Goal: Transaction & Acquisition: Purchase product/service

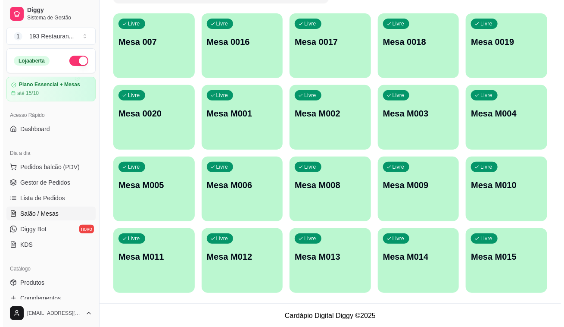
scroll to position [80, 0]
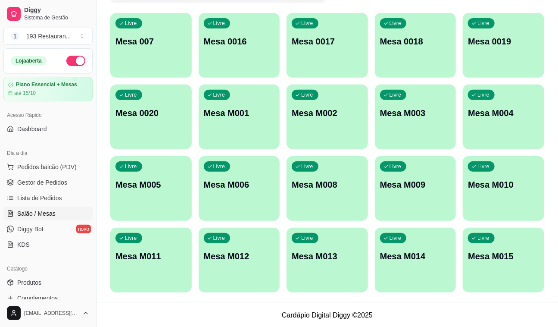
click at [256, 123] on div "Livre Mesa M001" at bounding box center [239, 111] width 81 height 54
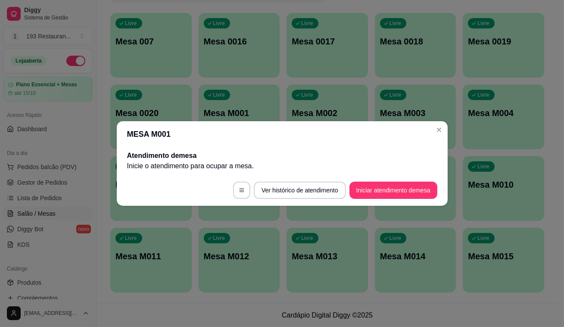
click at [398, 201] on footer "Ver histórico de atendimento Iniciar atendimento de mesa" at bounding box center [282, 190] width 331 height 31
click at [400, 195] on button "Iniciar atendimento de mesa" at bounding box center [394, 189] width 88 height 17
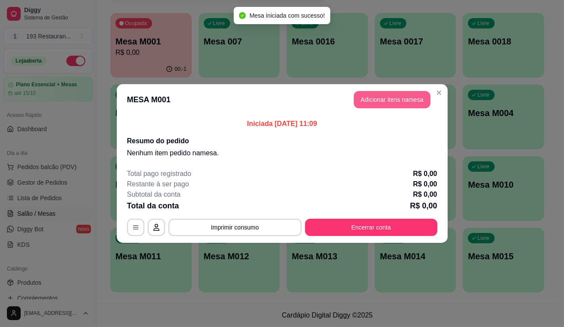
click at [403, 97] on button "Adicionar itens na mesa" at bounding box center [392, 99] width 77 height 17
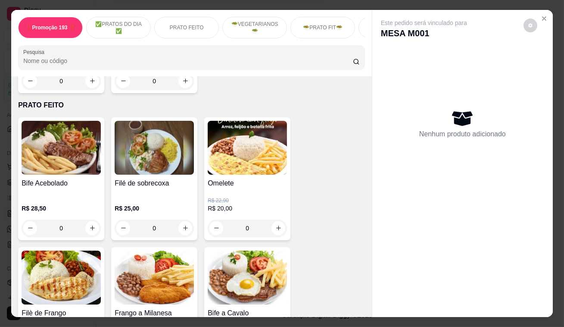
scroll to position [353, 0]
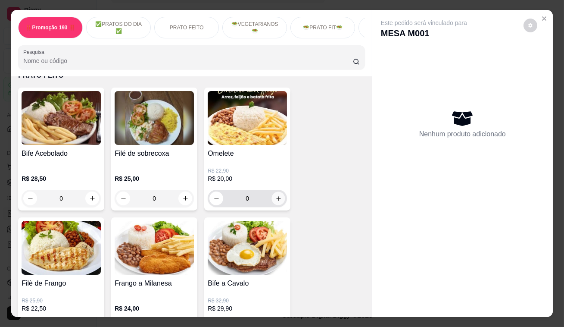
click at [277, 200] on icon "increase-product-quantity" at bounding box center [278, 198] width 6 height 6
type input "1"
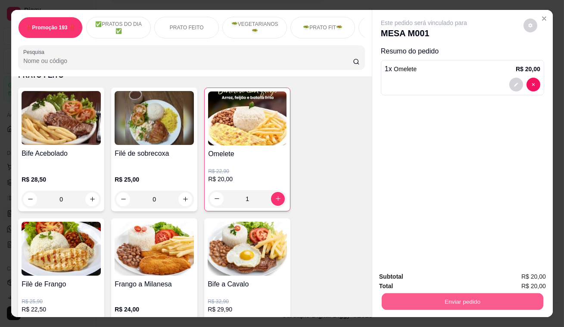
click at [395, 298] on button "Enviar pedido" at bounding box center [463, 301] width 162 height 17
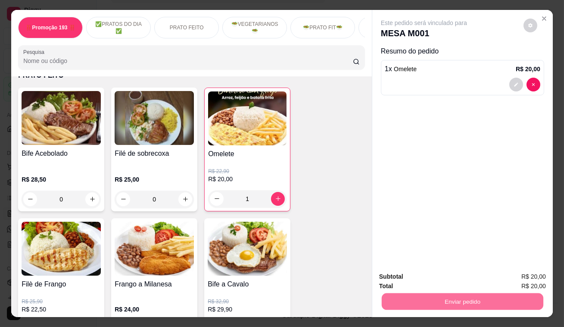
click at [514, 274] on button "Enviar pedido" at bounding box center [523, 277] width 47 height 16
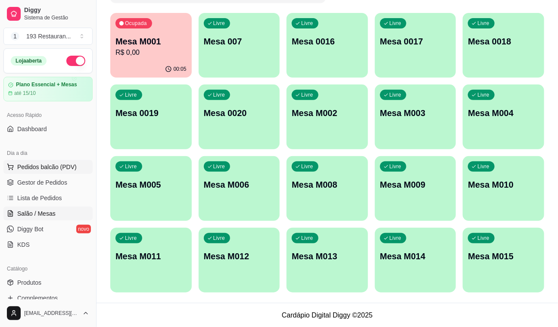
click at [52, 167] on span "Pedidos balcão (PDV)" at bounding box center [46, 166] width 59 height 9
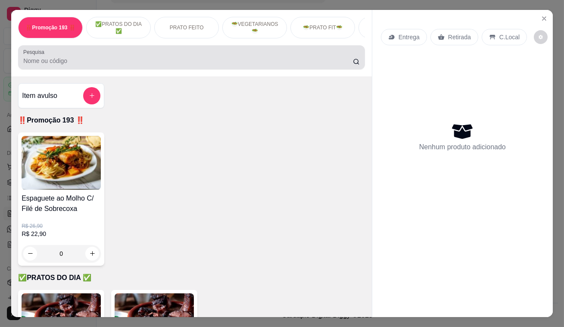
click at [70, 66] on div at bounding box center [191, 57] width 337 height 17
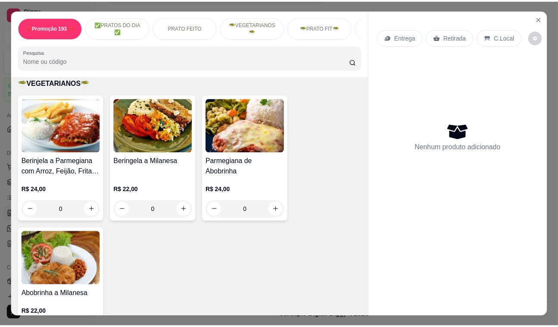
scroll to position [1019, 0]
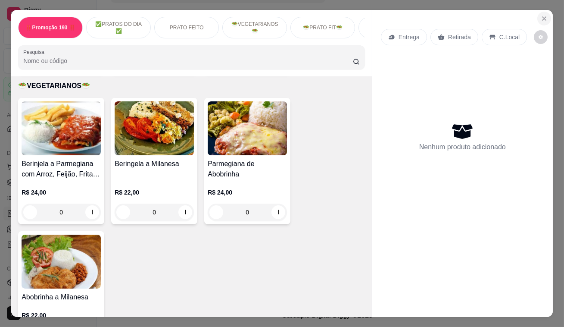
click at [540, 12] on button "Close" at bounding box center [544, 19] width 14 height 14
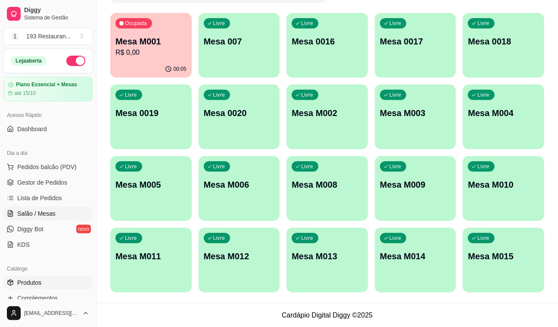
click at [63, 280] on link "Produtos" at bounding box center [47, 282] width 89 height 14
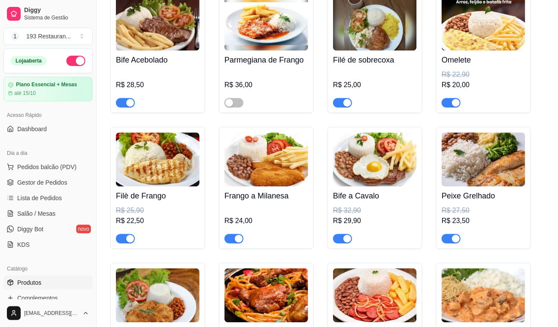
scroll to position [784, 0]
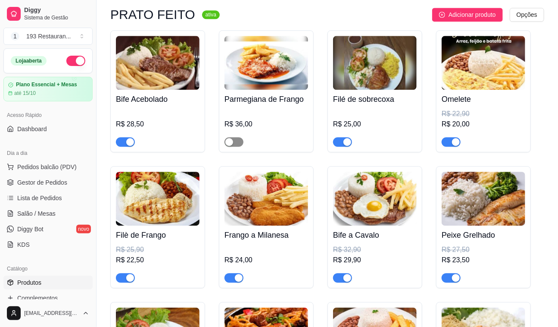
click at [228, 141] on div "button" at bounding box center [229, 142] width 8 height 8
click at [65, 211] on link "Salão / Mesas" at bounding box center [47, 213] width 89 height 14
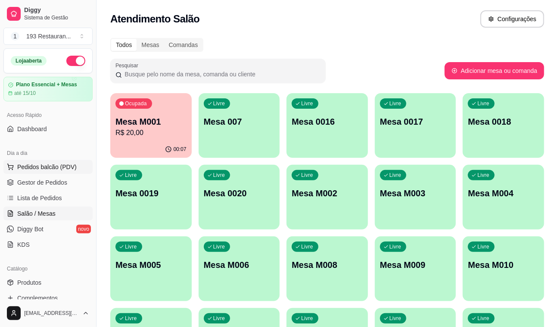
click at [55, 167] on span "Pedidos balcão (PDV)" at bounding box center [46, 166] width 59 height 9
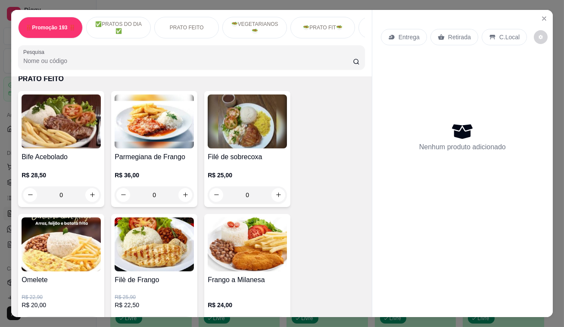
scroll to position [274, 0]
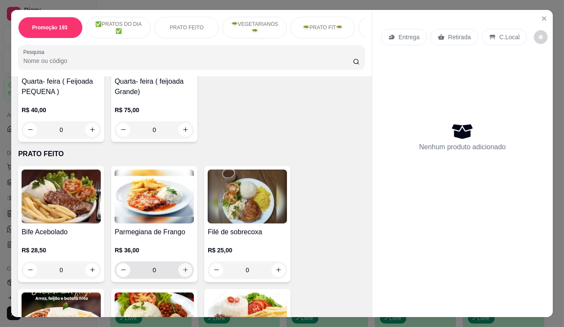
click at [183, 273] on icon "increase-product-quantity" at bounding box center [185, 269] width 6 height 6
type input "1"
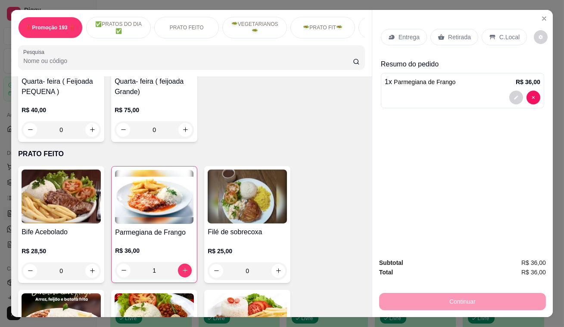
click at [461, 34] on p "Retirada" at bounding box center [459, 37] width 23 height 9
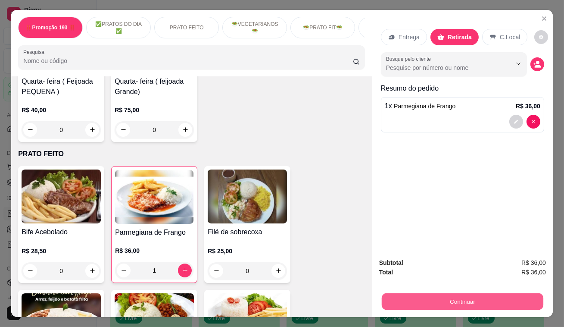
click at [487, 294] on button "Continuar" at bounding box center [463, 301] width 162 height 17
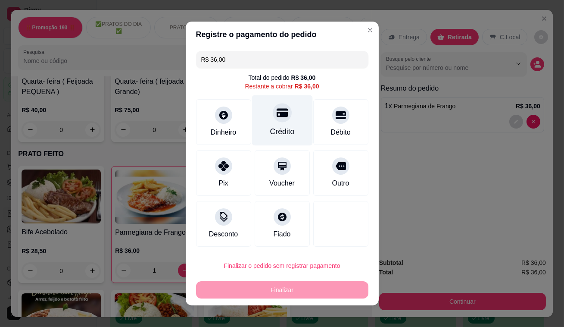
click at [285, 123] on div "Crédito" at bounding box center [282, 120] width 61 height 50
type input "R$ 0,00"
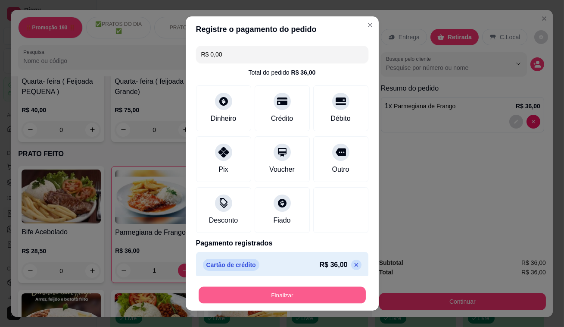
click at [275, 294] on button "Finalizar" at bounding box center [282, 295] width 167 height 17
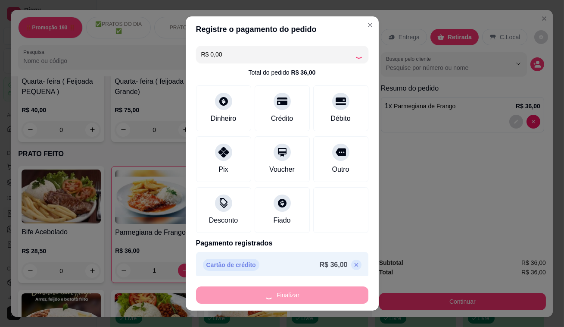
type input "0"
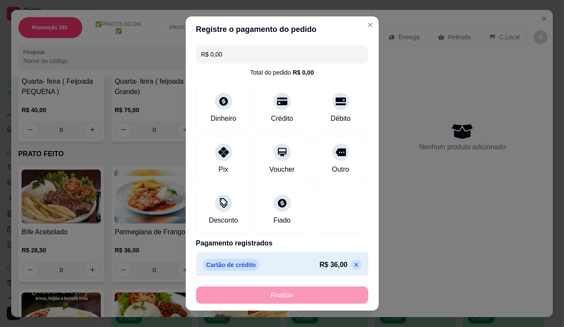
type input "-R$ 36,00"
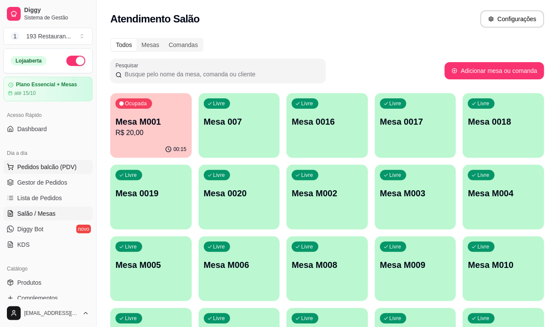
click at [38, 164] on span "Pedidos balcão (PDV)" at bounding box center [46, 166] width 59 height 9
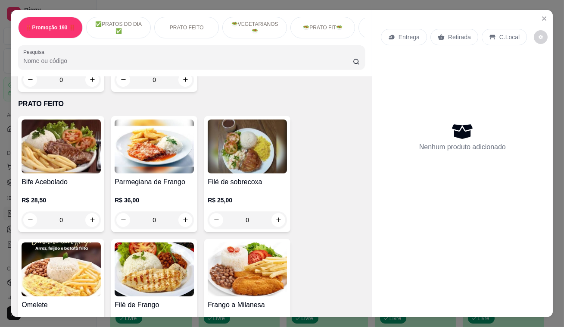
scroll to position [353, 0]
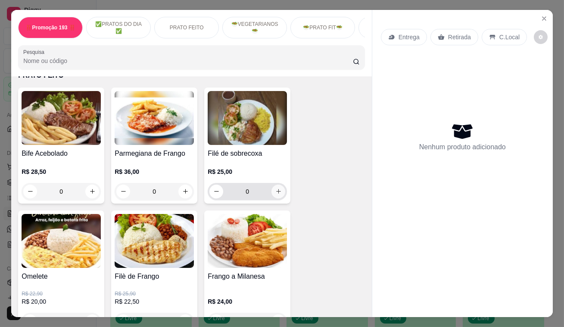
click at [276, 194] on icon "increase-product-quantity" at bounding box center [278, 191] width 5 height 5
type input "1"
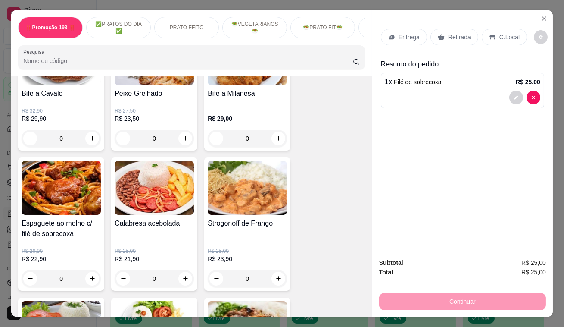
scroll to position [940, 0]
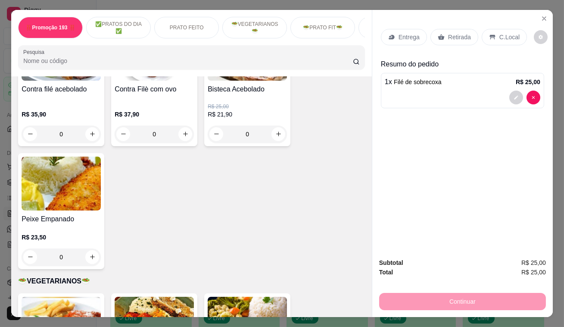
click at [465, 38] on p "Retirada" at bounding box center [459, 37] width 23 height 9
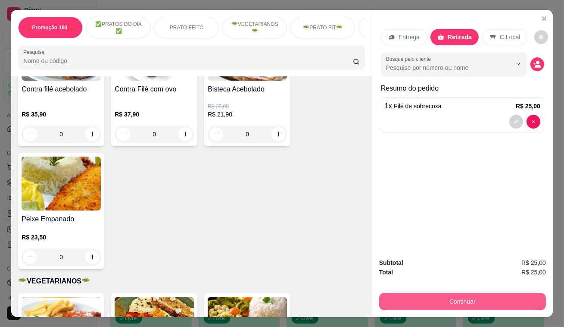
click at [469, 298] on button "Continuar" at bounding box center [462, 301] width 167 height 17
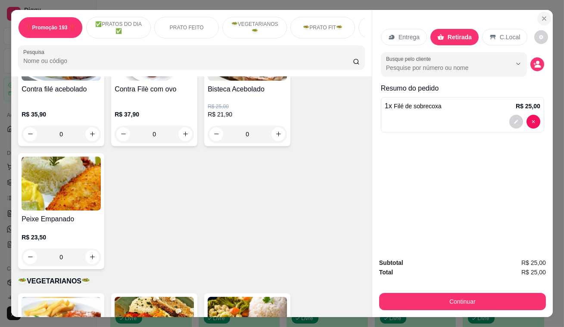
click at [543, 17] on icon "Close" at bounding box center [544, 18] width 3 height 3
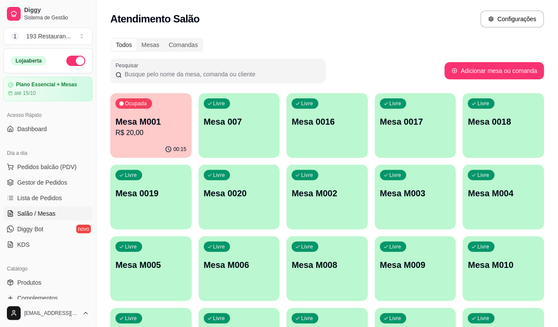
click at [414, 200] on div "Livre Mesa M003" at bounding box center [415, 192] width 81 height 54
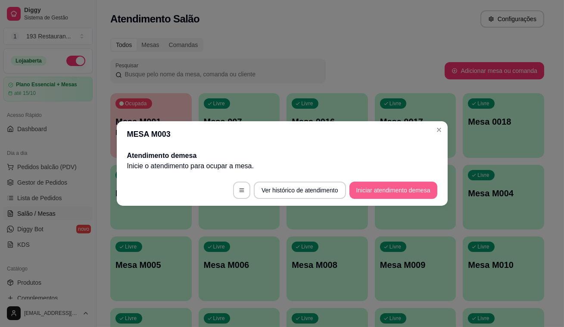
click at [402, 195] on button "Iniciar atendimento de mesa" at bounding box center [394, 189] width 88 height 17
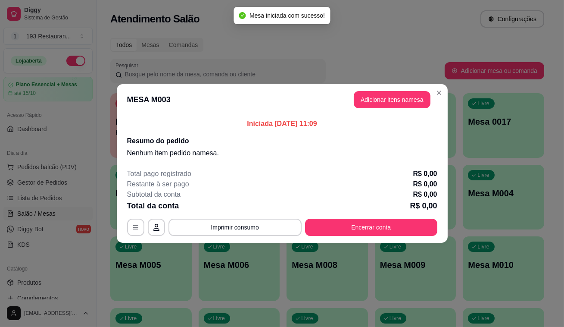
click at [411, 112] on header "MESA M003 Adicionar itens na mesa" at bounding box center [282, 99] width 331 height 31
click at [403, 102] on button "Adicionar itens na mesa" at bounding box center [392, 99] width 74 height 17
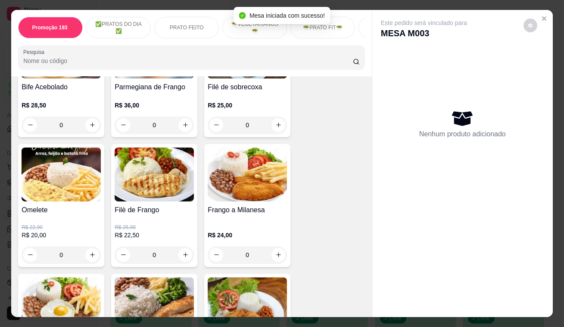
scroll to position [431, 0]
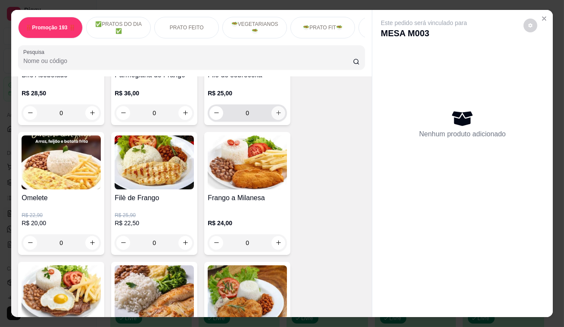
click at [279, 116] on button "increase-product-quantity" at bounding box center [279, 113] width 14 height 14
type input "1"
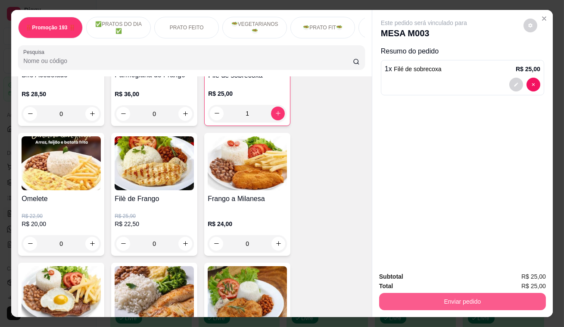
click at [516, 303] on button "Enviar pedido" at bounding box center [462, 301] width 167 height 17
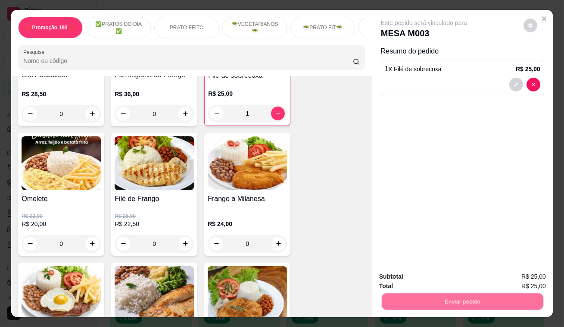
click at [477, 277] on button "Registrar cliente" at bounding box center [466, 277] width 57 height 16
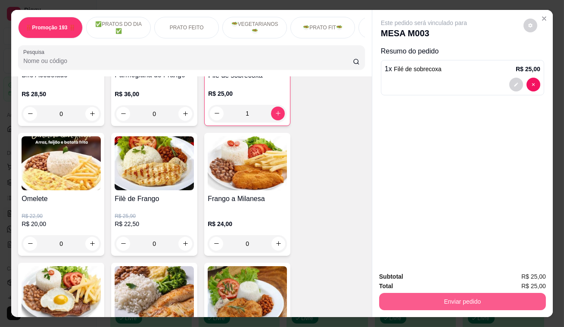
click at [468, 297] on button "Enviar pedido" at bounding box center [462, 301] width 167 height 17
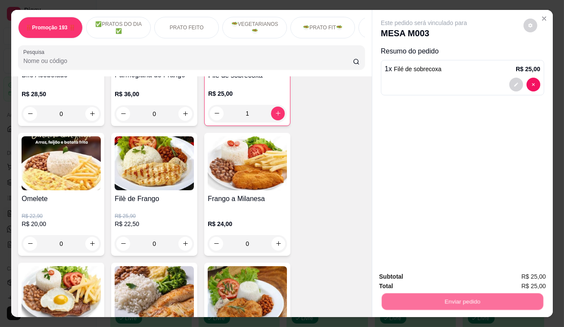
click at [515, 278] on button "Enviar pedido" at bounding box center [523, 277] width 47 height 16
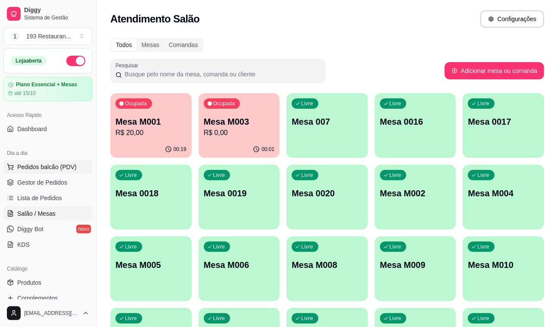
click at [67, 160] on button "Pedidos balcão (PDV)" at bounding box center [47, 167] width 89 height 14
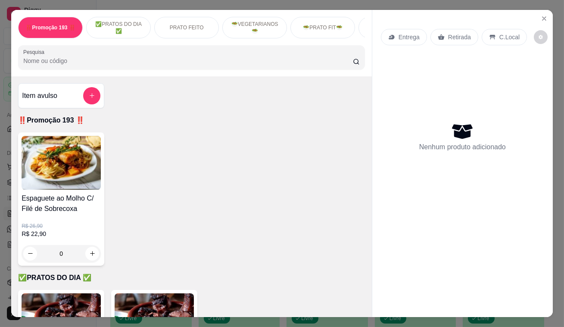
click at [457, 33] on p "Retirada" at bounding box center [459, 37] width 23 height 9
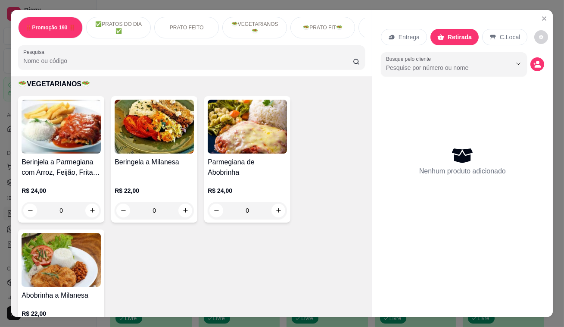
scroll to position [940, 0]
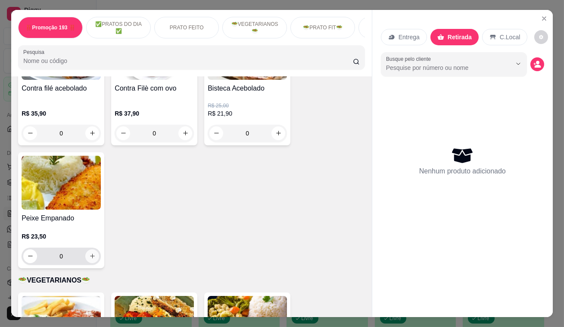
click at [91, 256] on icon "increase-product-quantity" at bounding box center [92, 256] width 6 height 6
type input "1"
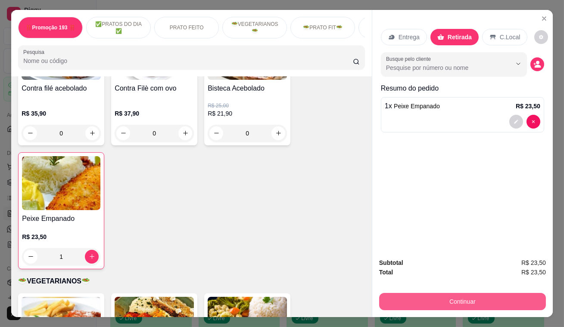
click at [474, 302] on button "Continuar" at bounding box center [462, 301] width 167 height 17
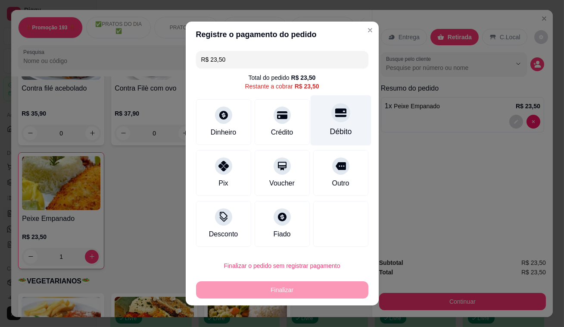
click at [342, 117] on div "Débito" at bounding box center [340, 120] width 61 height 50
type input "R$ 0,00"
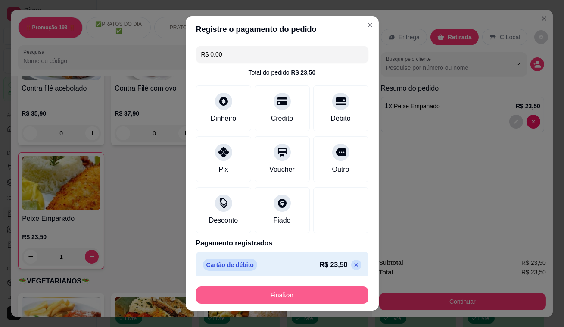
click at [308, 291] on button "Finalizar" at bounding box center [282, 294] width 172 height 17
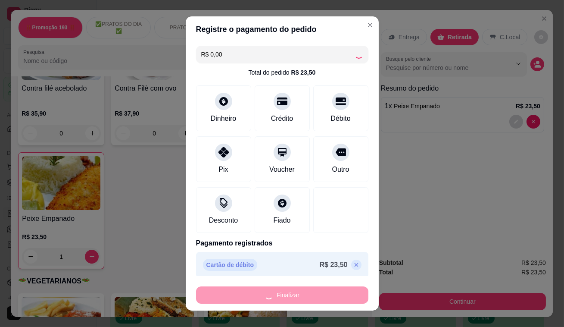
type input "0"
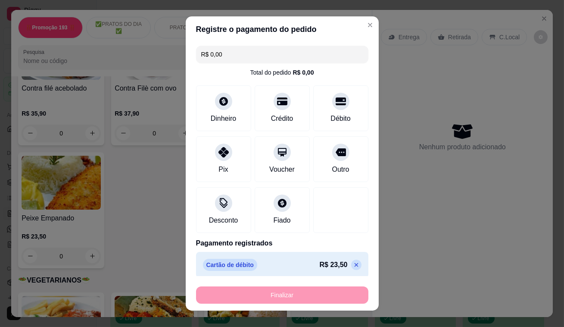
type input "-R$ 23,50"
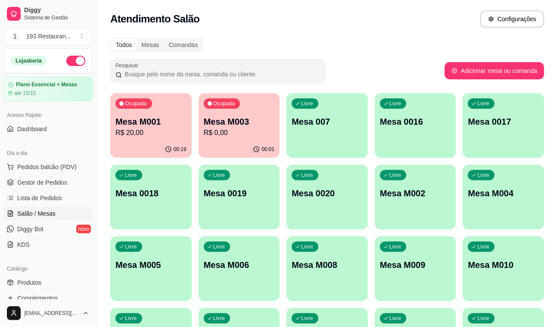
click at [154, 133] on p "R$ 20,00" at bounding box center [151, 133] width 71 height 10
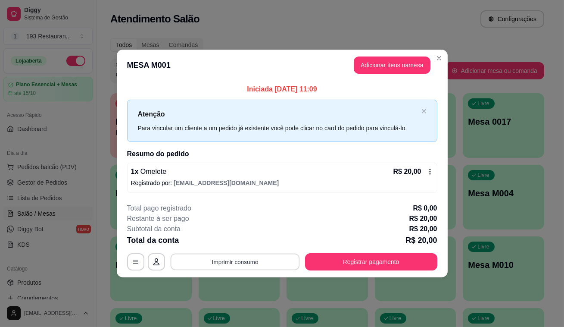
click at [252, 258] on button "Imprimir consumo" at bounding box center [234, 261] width 129 height 17
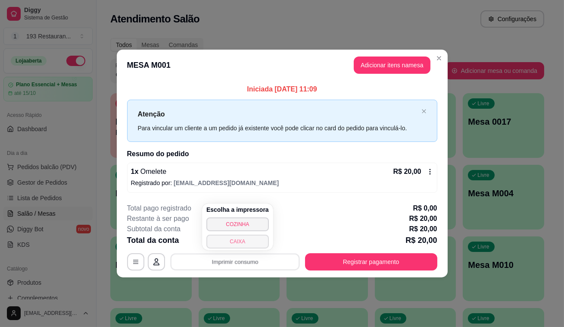
click at [243, 244] on button "CAIXA" at bounding box center [237, 241] width 62 height 14
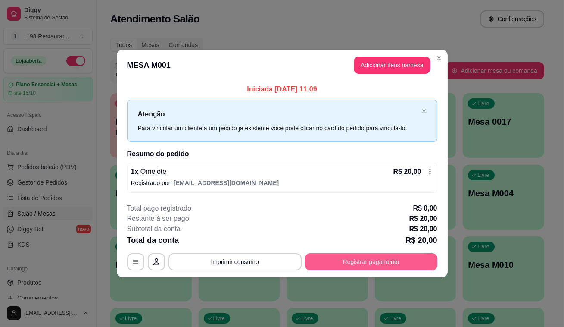
click at [378, 263] on button "Registrar pagamento" at bounding box center [371, 261] width 132 height 17
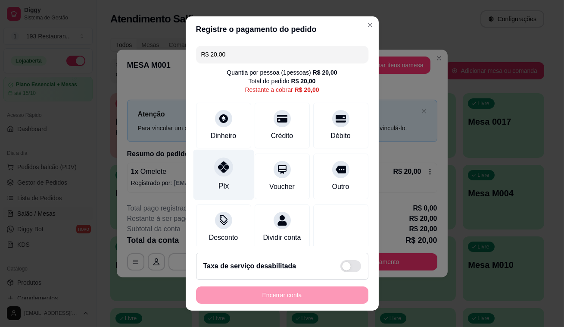
click at [206, 172] on div "Pix" at bounding box center [223, 175] width 61 height 50
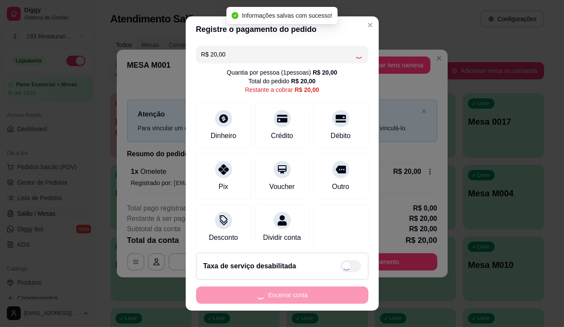
type input "R$ 0,00"
click at [304, 298] on div "Encerrar conta" at bounding box center [282, 294] width 172 height 17
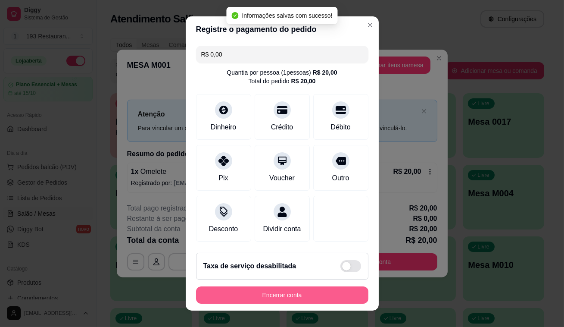
click at [304, 298] on button "Encerrar conta" at bounding box center [282, 294] width 172 height 17
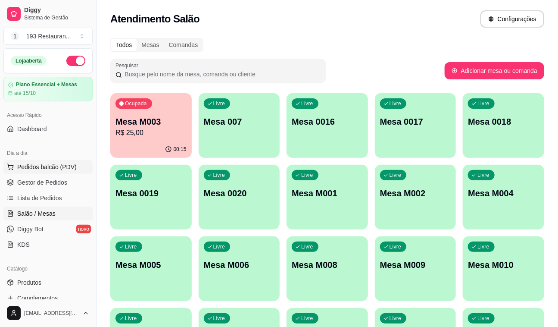
click at [66, 167] on span "Pedidos balcão (PDV)" at bounding box center [46, 166] width 59 height 9
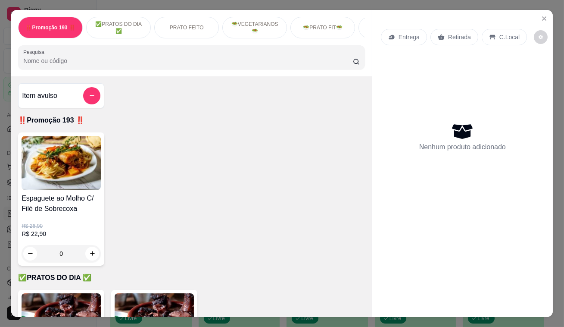
click at [447, 39] on div "Retirada" at bounding box center [455, 37] width 48 height 16
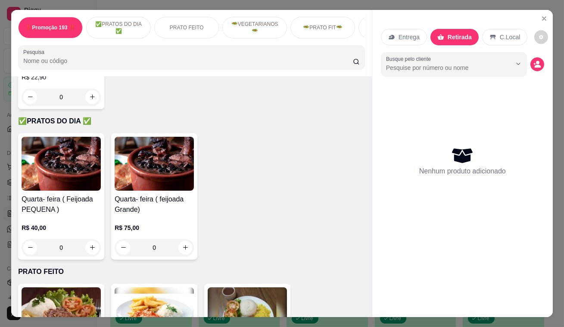
scroll to position [274, 0]
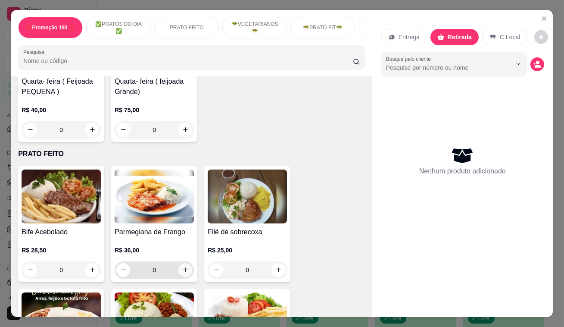
click at [182, 273] on icon "increase-product-quantity" at bounding box center [185, 269] width 6 height 6
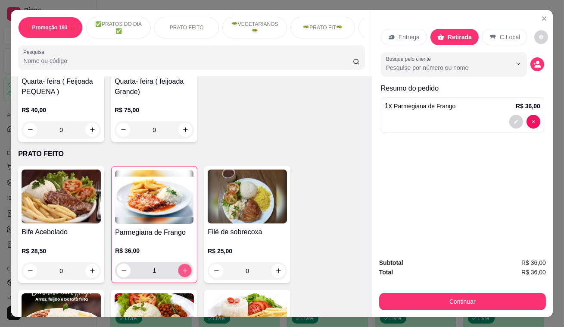
click at [182, 273] on icon "increase-product-quantity" at bounding box center [185, 270] width 6 height 6
type input "3"
click at [514, 119] on icon "decrease-product-quantity" at bounding box center [516, 121] width 5 height 5
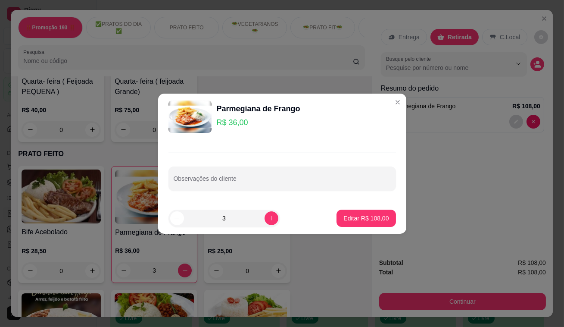
click at [284, 191] on div "Observações do cliente" at bounding box center [282, 171] width 248 height 63
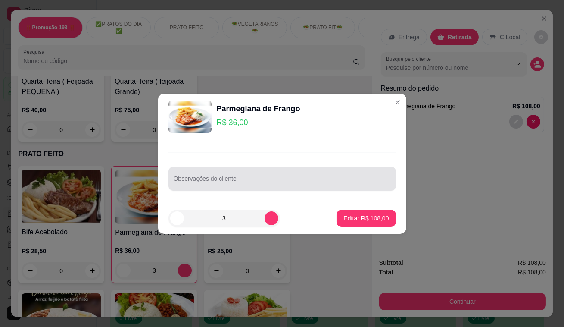
click at [291, 178] on input "Observações do cliente" at bounding box center [282, 182] width 217 height 9
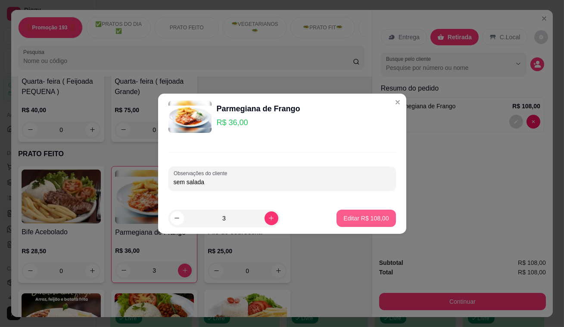
type input "sem salada"
click at [382, 218] on p "Editar R$ 108,00" at bounding box center [366, 218] width 45 height 9
type input "0"
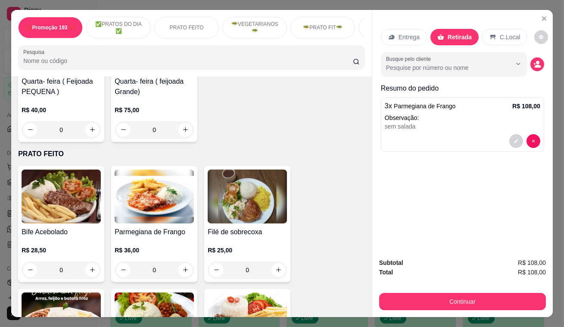
click at [421, 299] on button "Continuar" at bounding box center [462, 301] width 167 height 17
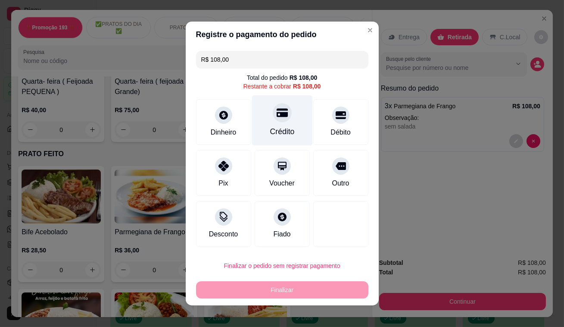
click at [283, 125] on div "Crédito" at bounding box center [282, 120] width 61 height 50
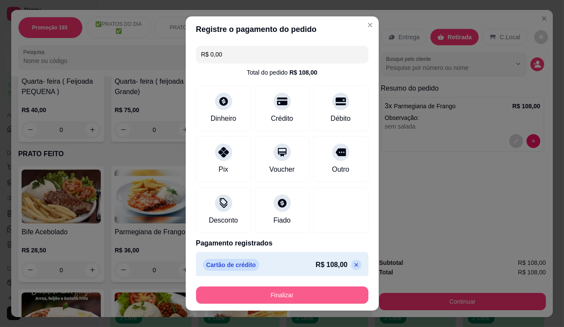
click at [278, 301] on button "Finalizar" at bounding box center [282, 294] width 172 height 17
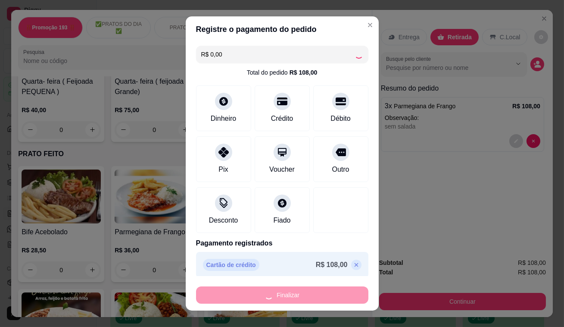
type input "-R$ 108,00"
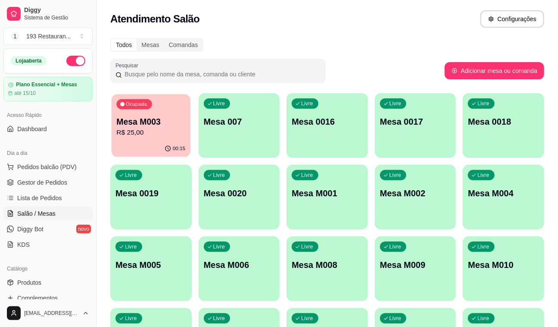
click at [166, 115] on div "Ocupada Mesa M003 R$ 25,00" at bounding box center [151, 117] width 79 height 47
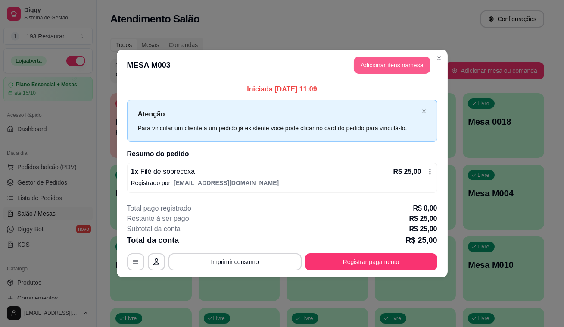
click at [398, 59] on button "Adicionar itens na mesa" at bounding box center [392, 64] width 77 height 17
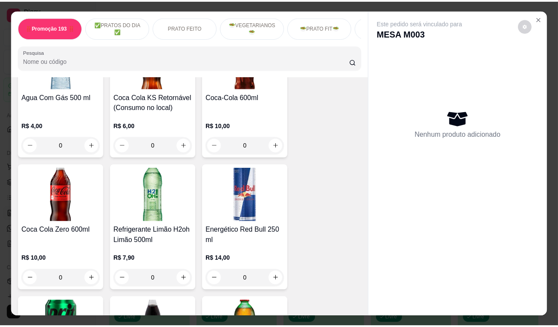
scroll to position [3370, 0]
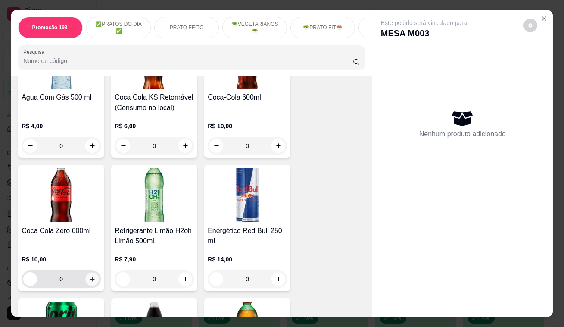
click at [90, 275] on icon "increase-product-quantity" at bounding box center [92, 278] width 6 height 6
type input "1"
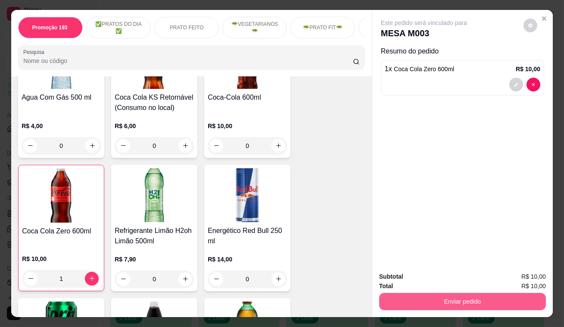
click at [475, 291] on div "Enviar pedido" at bounding box center [462, 300] width 167 height 19
click at [475, 293] on button "Enviar pedido" at bounding box center [462, 301] width 167 height 17
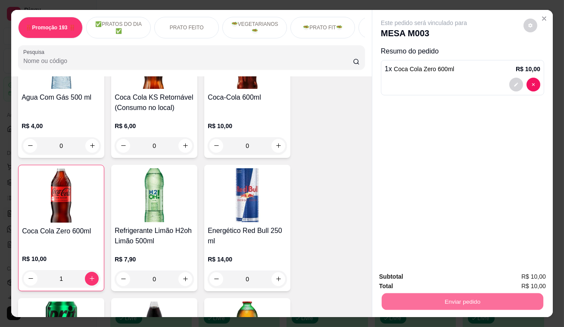
click at [516, 281] on button "Enviar pedido" at bounding box center [523, 277] width 47 height 16
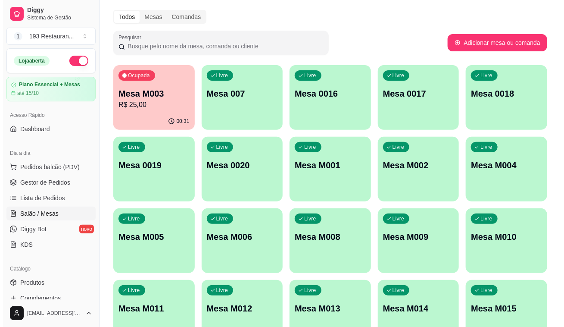
scroll to position [80, 0]
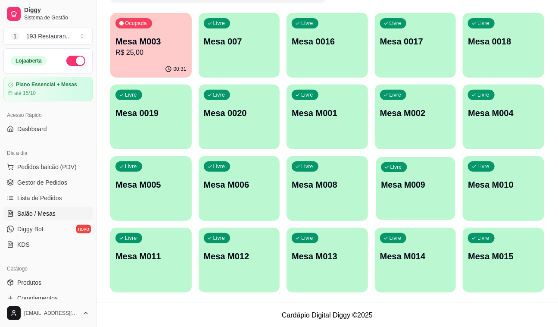
click at [437, 197] on div "Livre Mesa M009" at bounding box center [415, 183] width 79 height 53
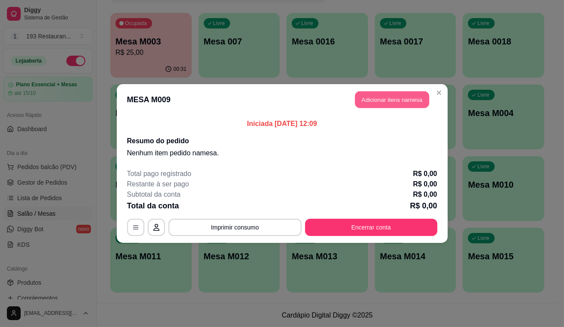
click at [408, 97] on button "Adicionar itens na mesa" at bounding box center [392, 99] width 74 height 17
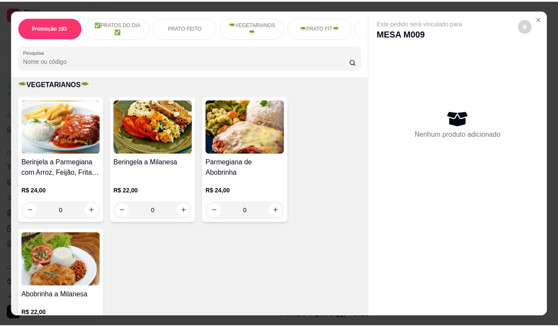
scroll to position [1371, 0]
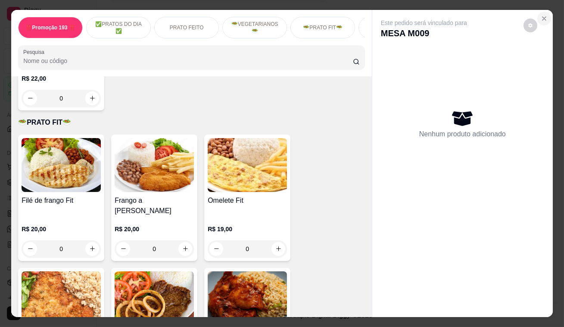
click at [544, 18] on icon "Close" at bounding box center [544, 18] width 7 height 7
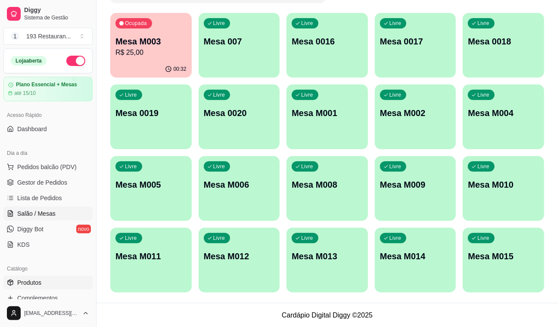
click at [46, 276] on link "Produtos" at bounding box center [47, 282] width 89 height 14
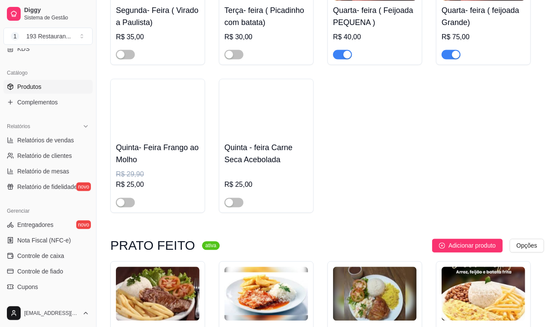
scroll to position [548, 0]
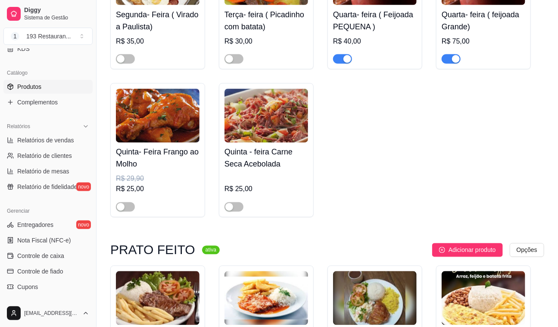
click at [231, 198] on div at bounding box center [267, 202] width 84 height 17
click at [220, 198] on div "Quinta - feira Carne Seca Acebolada R$ 25,00" at bounding box center [266, 150] width 95 height 134
click at [219, 203] on div "Quinta - feira Carne Seca Acebolada R$ 25,00" at bounding box center [266, 150] width 95 height 134
click at [228, 208] on div "button" at bounding box center [229, 207] width 8 height 8
click at [343, 64] on span "button" at bounding box center [342, 58] width 19 height 9
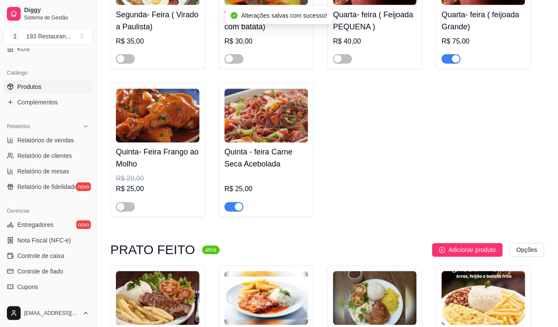
click at [443, 62] on div at bounding box center [451, 58] width 19 height 10
click at [431, 44] on div "Segunda- Feira ( Virado a Paulista) R$ 35,00 Terça- feira ( Picadinho com batat…" at bounding box center [327, 82] width 434 height 272
click at [447, 62] on span "button" at bounding box center [451, 58] width 19 height 9
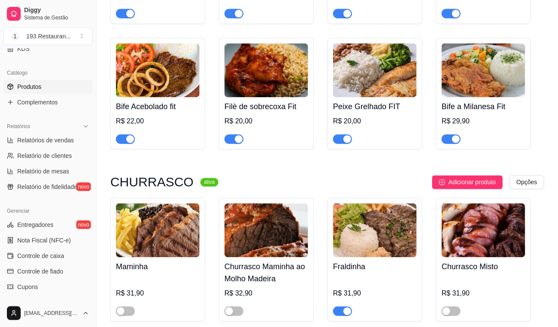
scroll to position [2037, 0]
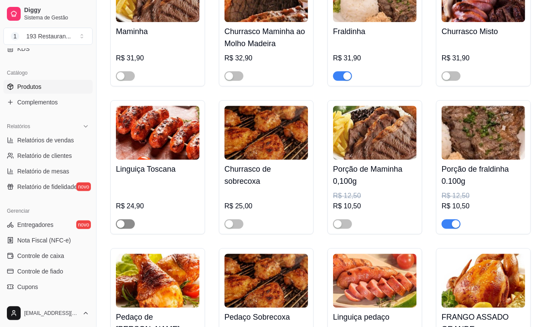
click at [125, 219] on button "button" at bounding box center [125, 223] width 19 height 9
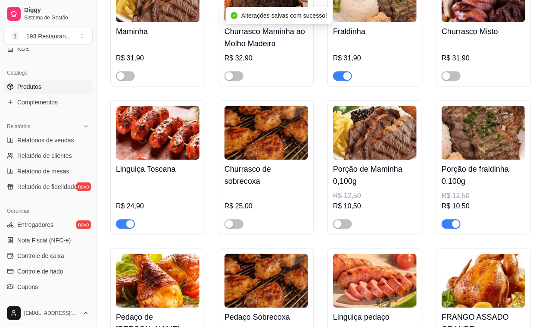
click at [358, 219] on div at bounding box center [375, 219] width 84 height 17
click at [337, 220] on div "button" at bounding box center [338, 224] width 8 height 8
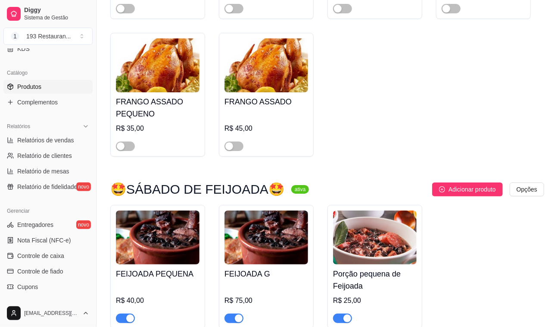
scroll to position [2272, 0]
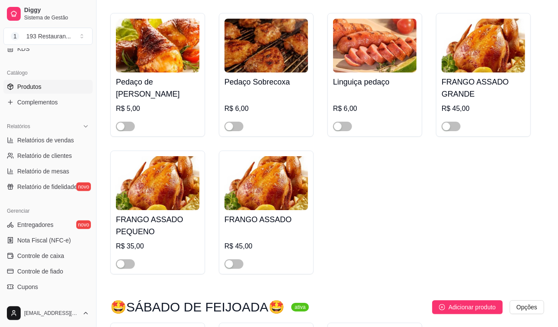
click at [353, 117] on div at bounding box center [375, 122] width 84 height 17
click at [331, 116] on div "Linguiça pedaço R$ 6,00" at bounding box center [375, 75] width 95 height 124
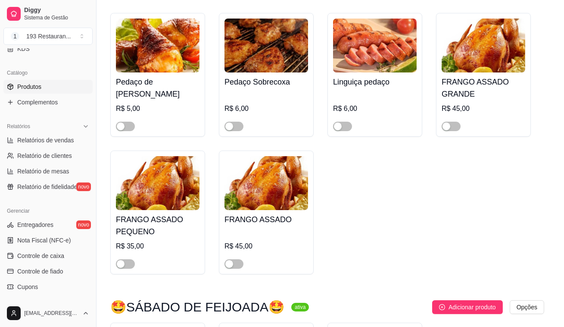
click at [341, 116] on div at bounding box center [282, 126] width 421 height 78
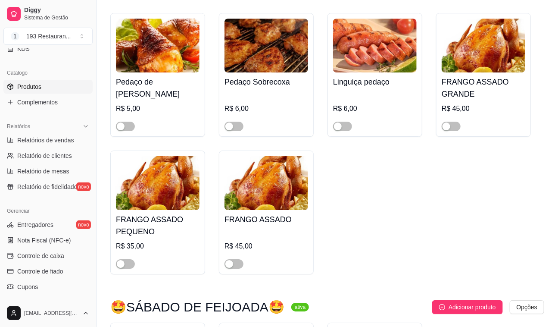
click at [336, 114] on div at bounding box center [375, 122] width 84 height 17
click at [340, 122] on div "button" at bounding box center [338, 126] width 8 height 8
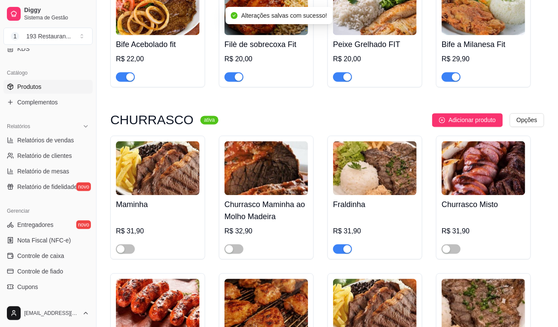
scroll to position [1920, 0]
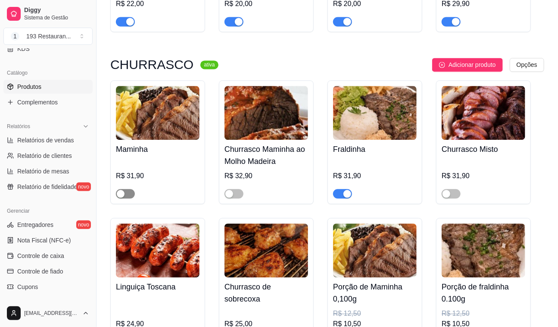
click at [125, 189] on button "button" at bounding box center [125, 193] width 19 height 9
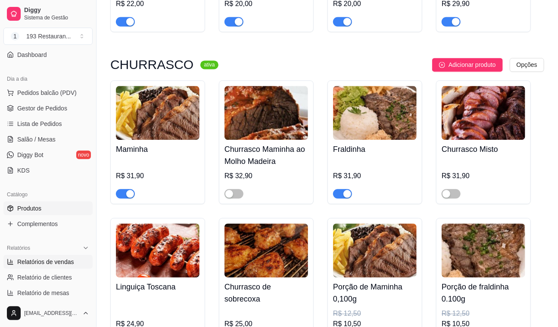
scroll to position [0, 0]
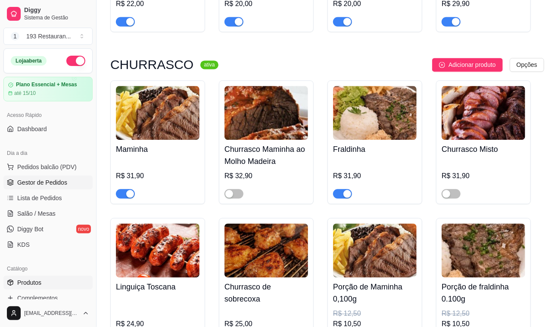
click at [50, 185] on span "Gestor de Pedidos" at bounding box center [42, 182] width 50 height 9
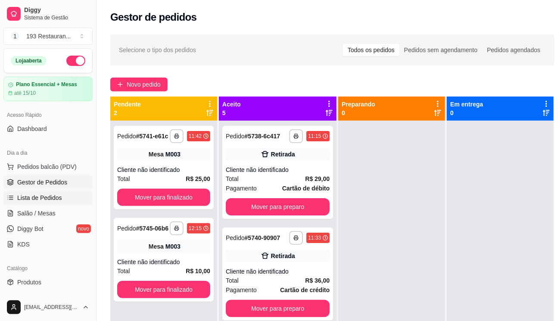
click at [47, 201] on span "Lista de Pedidos" at bounding box center [39, 198] width 45 height 9
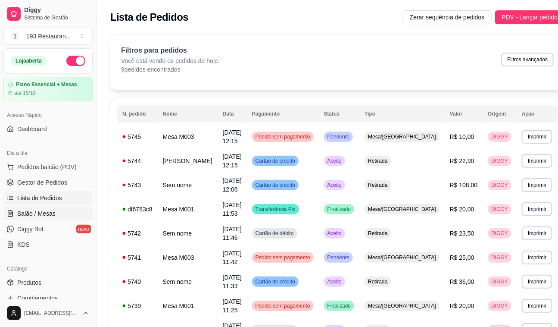
click at [50, 211] on span "Salão / Mesas" at bounding box center [36, 213] width 38 height 9
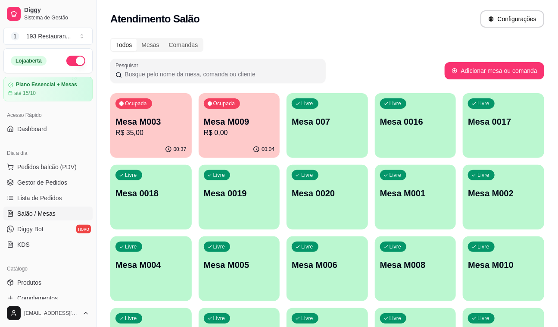
click at [156, 137] on p "R$ 35,00" at bounding box center [151, 133] width 71 height 10
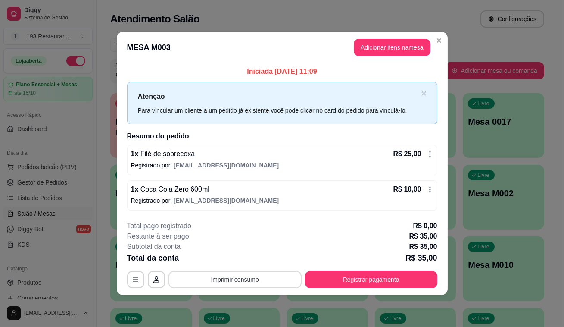
click at [268, 283] on button "Imprimir consumo" at bounding box center [235, 279] width 133 height 17
click at [269, 271] on button "Imprimir consumo" at bounding box center [234, 279] width 129 height 17
click at [249, 278] on button "Imprimir consumo" at bounding box center [234, 279] width 129 height 17
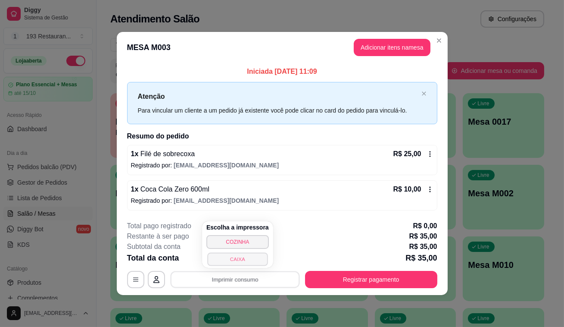
click at [244, 260] on button "CAIXA" at bounding box center [237, 258] width 60 height 13
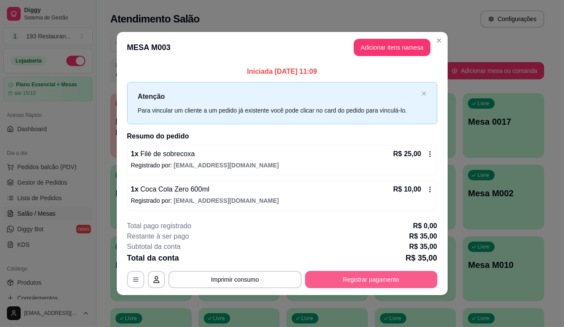
click at [339, 280] on button "Registrar pagamento" at bounding box center [371, 279] width 132 height 17
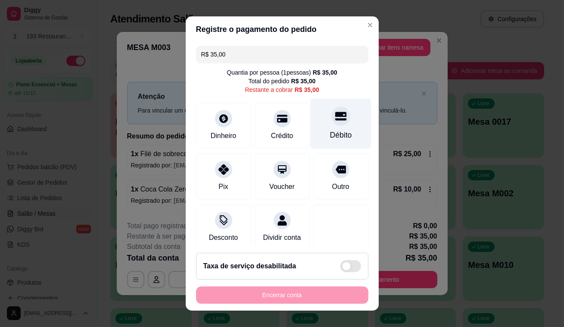
click at [331, 114] on div at bounding box center [340, 115] width 19 height 19
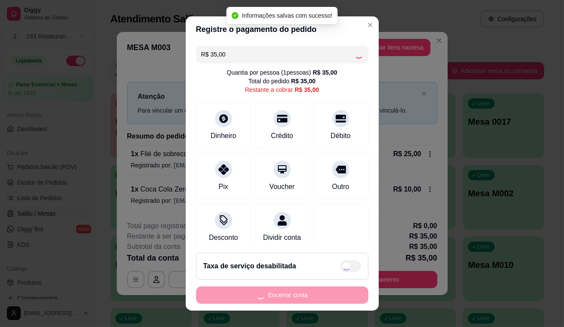
type input "R$ 0,00"
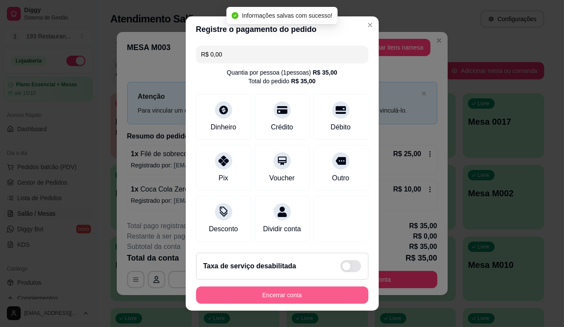
click at [314, 295] on button "Encerrar conta" at bounding box center [282, 294] width 172 height 17
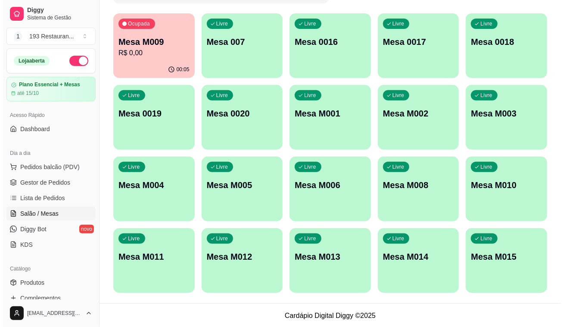
scroll to position [80, 0]
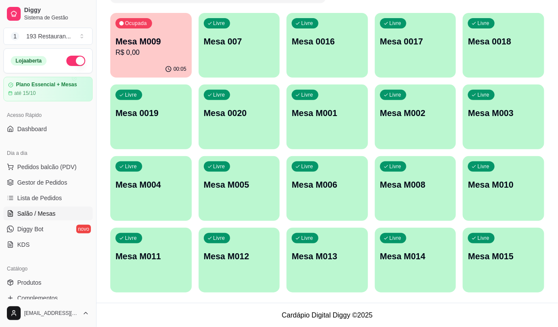
click at [191, 51] on div "Ocupada Mesa M009 R$ 0,00 00:05 Livre Mesa 007 Livre Mesa 0016 Livre Mesa 0017 …" at bounding box center [327, 152] width 434 height 279
click at [177, 56] on p "R$ 0,00" at bounding box center [150, 52] width 69 height 10
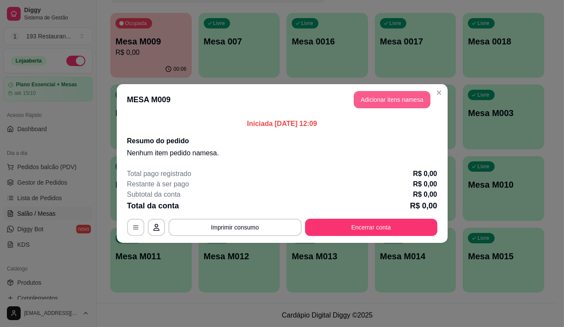
click at [391, 93] on button "Adicionar itens na mesa" at bounding box center [392, 99] width 77 height 17
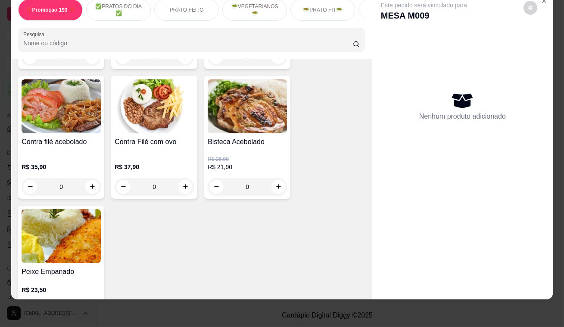
scroll to position [751, 0]
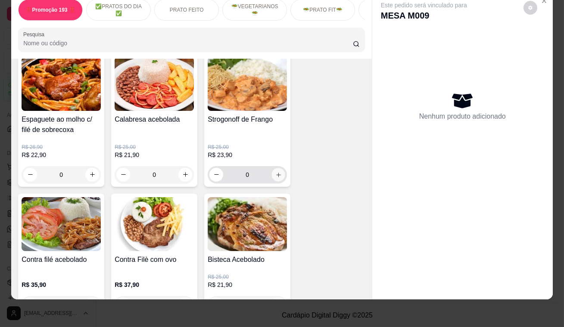
click at [275, 171] on icon "increase-product-quantity" at bounding box center [278, 174] width 6 height 6
type input "1"
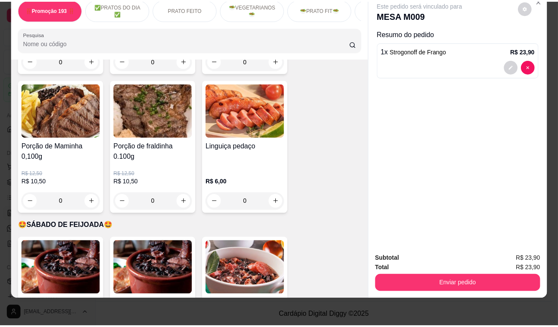
scroll to position [1770, 0]
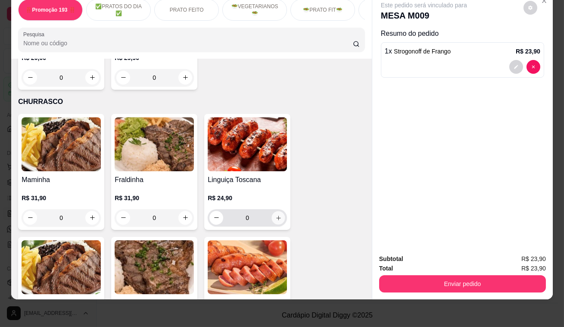
click at [277, 214] on icon "increase-product-quantity" at bounding box center [278, 217] width 6 height 6
type input "1"
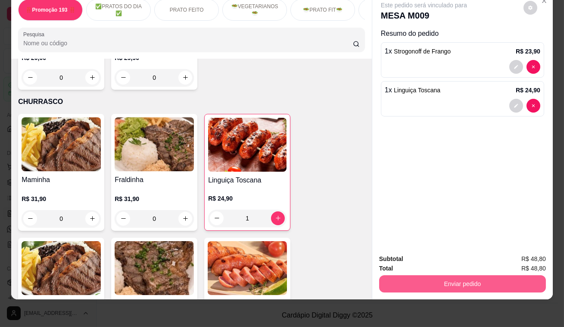
click at [382, 276] on button "Enviar pedido" at bounding box center [462, 283] width 167 height 17
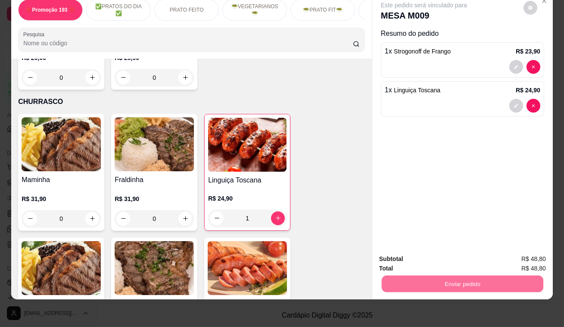
click at [506, 252] on button "Enviar pedido" at bounding box center [523, 257] width 47 height 16
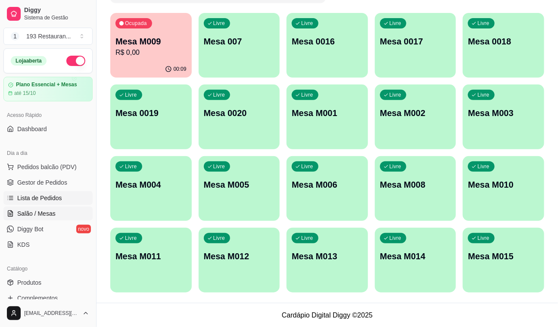
click at [40, 197] on span "Lista de Pedidos" at bounding box center [39, 198] width 45 height 9
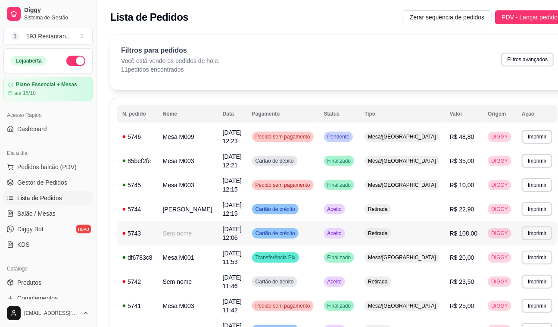
click at [445, 221] on td "R$ 108,00" at bounding box center [464, 233] width 38 height 24
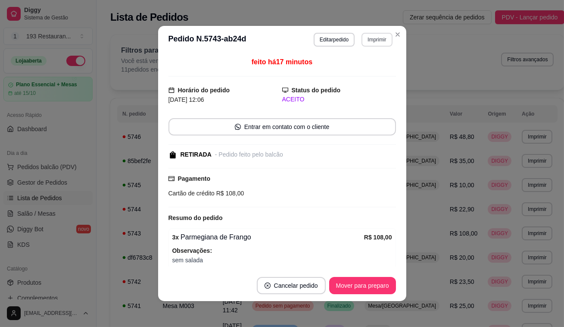
click at [362, 40] on button "Imprimir" at bounding box center [377, 40] width 31 height 14
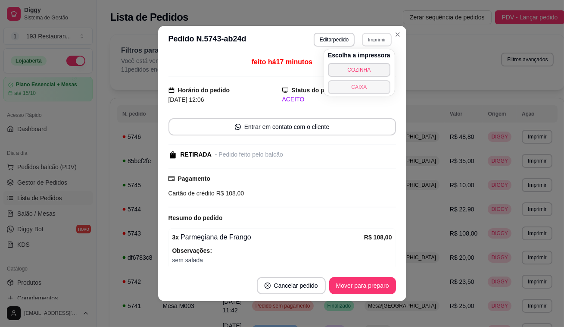
click at [352, 86] on button "CAIXA" at bounding box center [359, 87] width 62 height 14
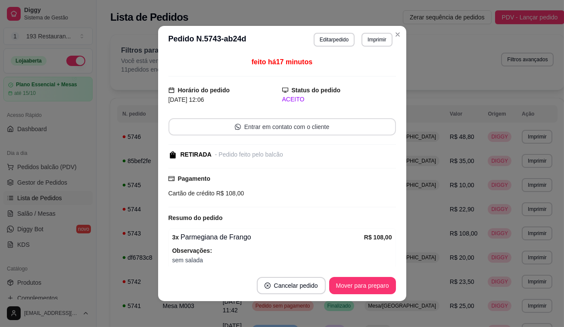
click at [362, 122] on button "Entrar em contato com o cliente" at bounding box center [283, 126] width 228 height 17
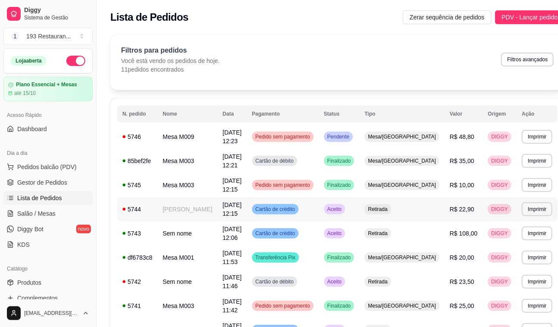
click at [453, 201] on td "R$ 22,90" at bounding box center [464, 209] width 38 height 24
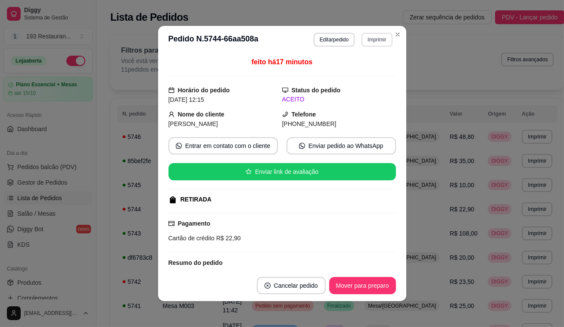
click at [381, 41] on button "Imprimir" at bounding box center [377, 40] width 31 height 14
click at [375, 84] on button "CAIXA" at bounding box center [359, 86] width 60 height 13
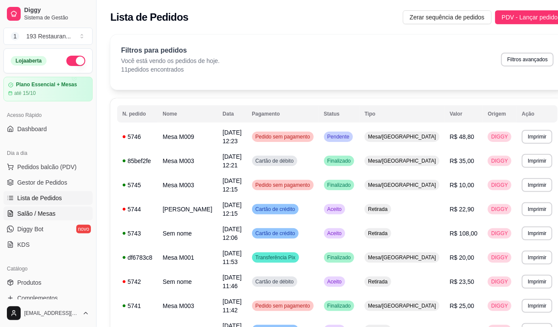
click at [37, 212] on span "Salão / Mesas" at bounding box center [36, 213] width 38 height 9
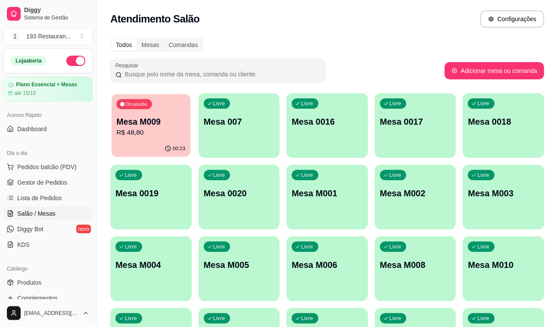
click at [165, 147] on div "00:23" at bounding box center [151, 149] width 79 height 16
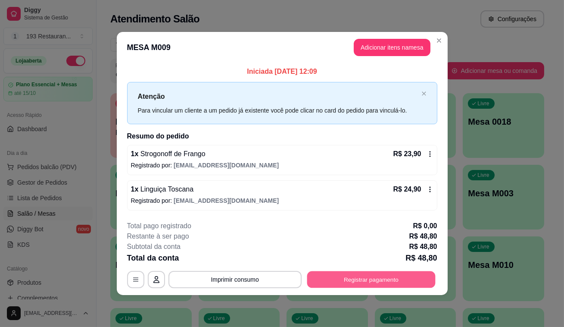
click at [368, 271] on button "Registrar pagamento" at bounding box center [371, 279] width 128 height 17
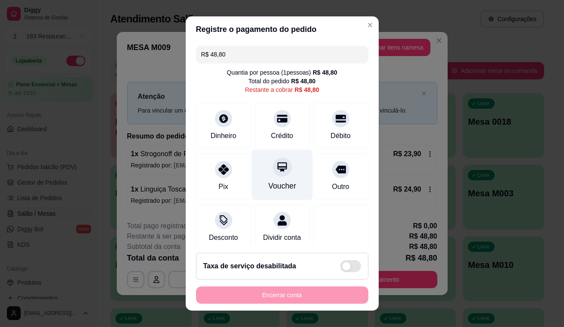
click at [276, 163] on icon at bounding box center [281, 166] width 11 height 11
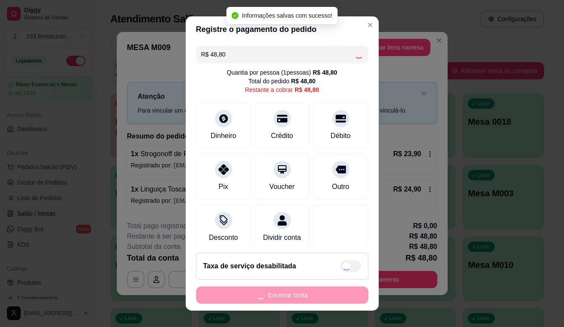
type input "R$ 0,00"
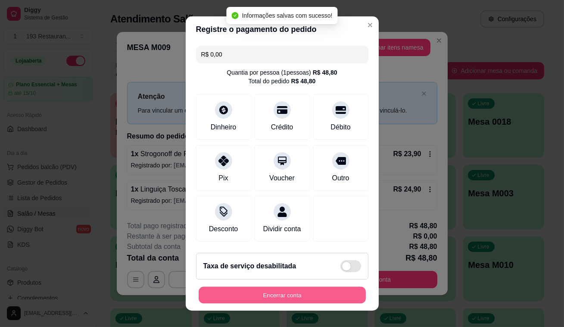
click at [300, 298] on button "Encerrar conta" at bounding box center [282, 295] width 167 height 17
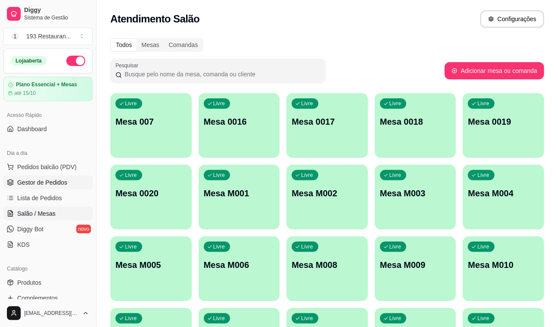
click at [41, 180] on span "Gestor de Pedidos" at bounding box center [42, 182] width 50 height 9
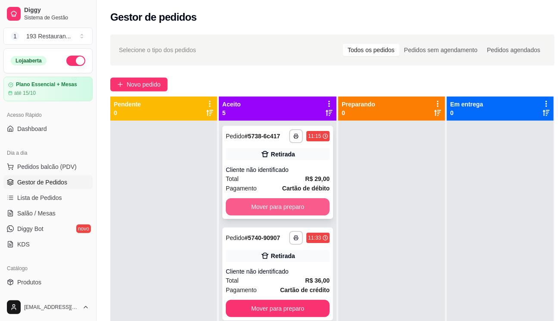
click at [279, 206] on button "Mover para preparo" at bounding box center [278, 206] width 104 height 17
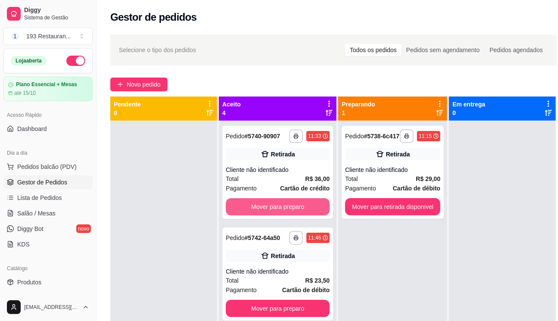
click at [279, 205] on button "Mover para preparo" at bounding box center [278, 206] width 104 height 17
click at [279, 300] on button "Mover para preparo" at bounding box center [278, 308] width 104 height 17
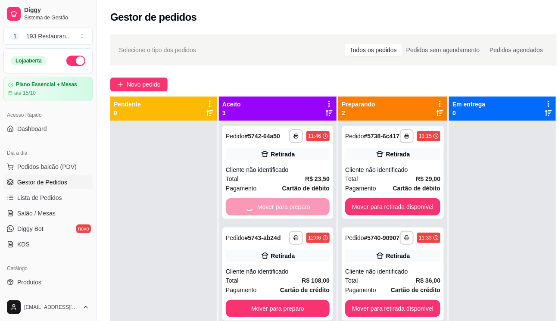
click at [279, 300] on button "Mover para preparo" at bounding box center [278, 308] width 104 height 17
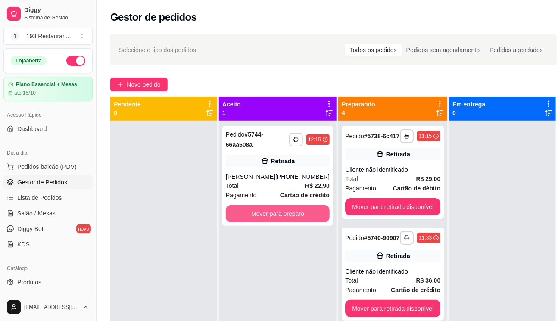
click at [278, 205] on button "Mover para preparo" at bounding box center [278, 213] width 104 height 17
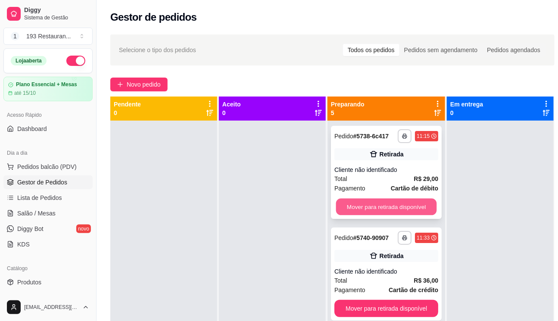
click at [384, 209] on button "Mover para retirada disponível" at bounding box center [386, 207] width 101 height 17
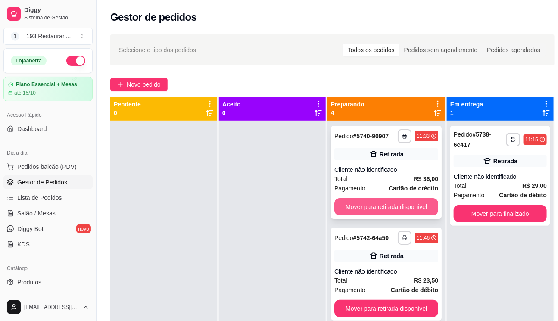
click at [381, 206] on button "Mover para retirada disponível" at bounding box center [386, 206] width 104 height 17
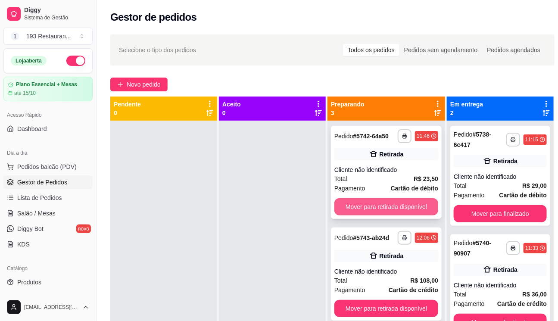
click at [380, 206] on button "Mover para retirada disponível" at bounding box center [386, 206] width 104 height 17
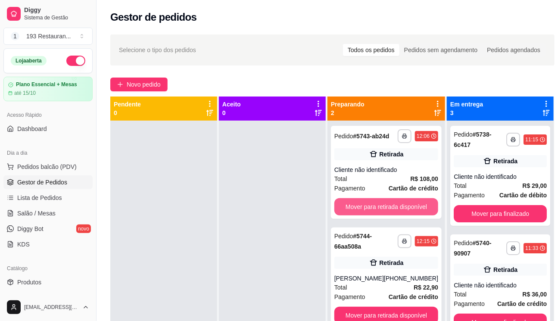
click at [379, 205] on button "Mover para retirada disponível" at bounding box center [386, 206] width 104 height 17
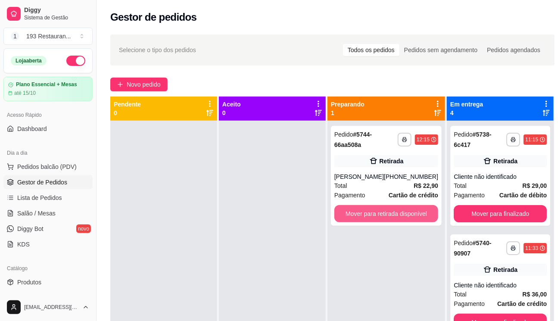
click at [379, 205] on button "Mover para retirada disponível" at bounding box center [386, 213] width 104 height 17
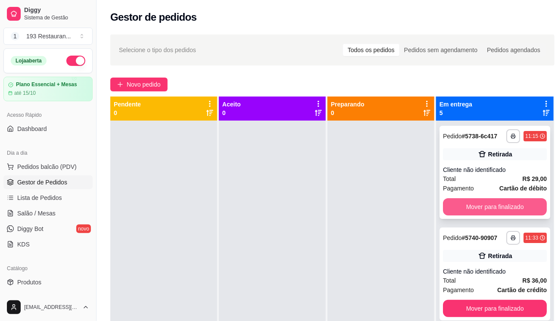
click at [504, 216] on button "Mover para finalizado" at bounding box center [495, 206] width 104 height 17
click at [478, 209] on button "Mover para finalizado" at bounding box center [495, 206] width 104 height 17
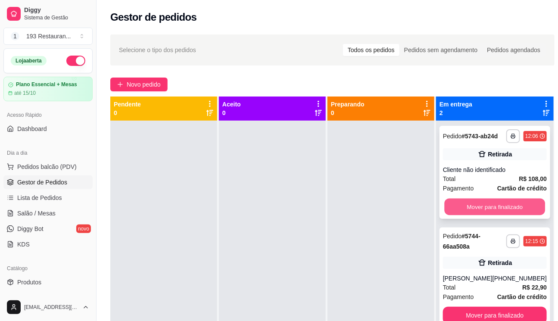
click at [478, 209] on button "Mover para finalizado" at bounding box center [495, 207] width 101 height 17
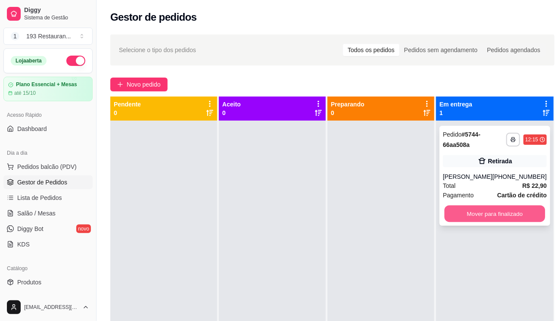
click at [479, 210] on button "Mover para finalizado" at bounding box center [495, 214] width 101 height 17
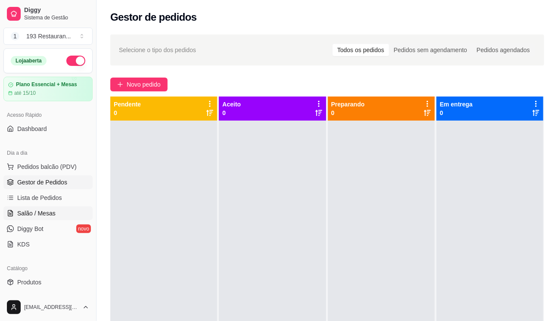
click at [59, 216] on link "Salão / Mesas" at bounding box center [47, 213] width 89 height 14
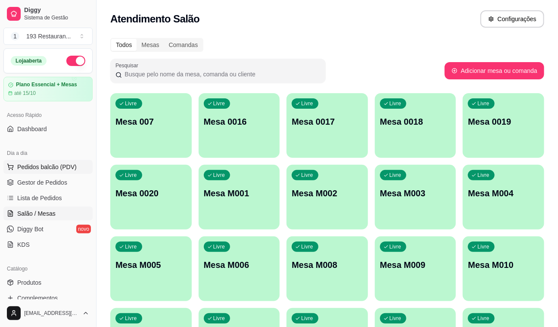
click at [44, 161] on button "Pedidos balcão (PDV)" at bounding box center [47, 167] width 89 height 14
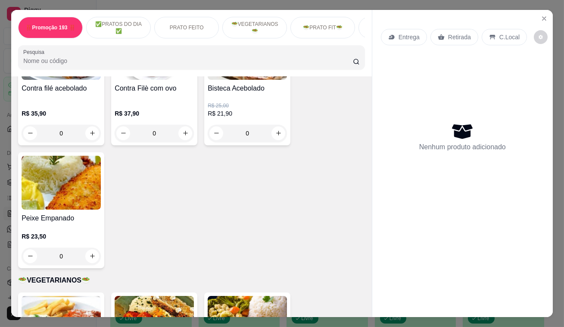
scroll to position [862, 0]
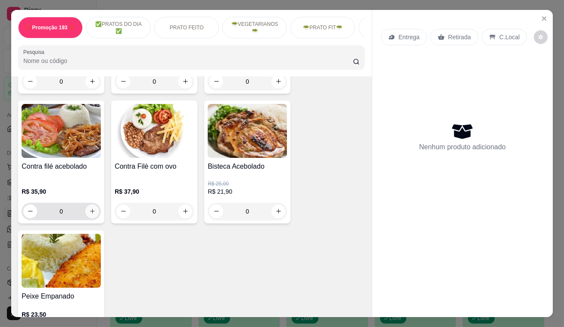
click at [90, 214] on icon "increase-product-quantity" at bounding box center [92, 211] width 6 height 6
type input "1"
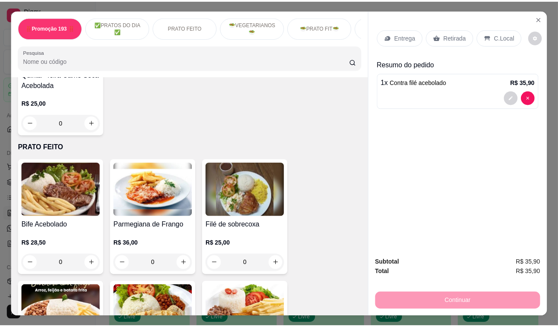
scroll to position [235, 0]
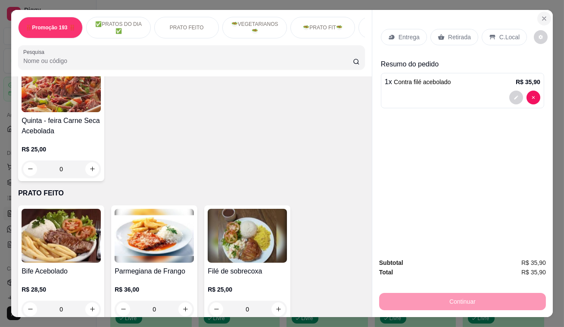
click at [541, 17] on icon "Close" at bounding box center [544, 18] width 7 height 7
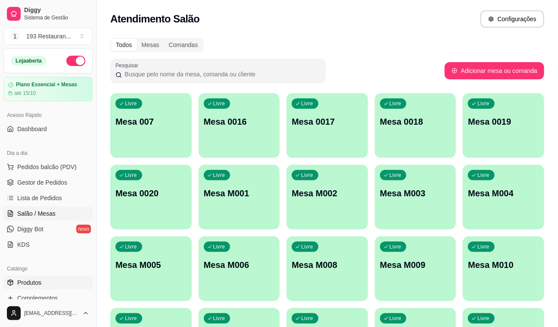
click at [39, 285] on span "Produtos" at bounding box center [29, 282] width 24 height 9
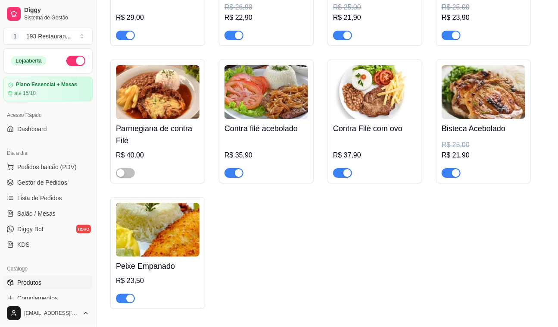
scroll to position [1136, 0]
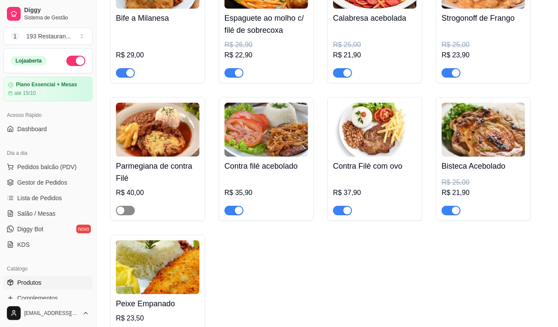
click at [130, 211] on span "button" at bounding box center [125, 210] width 19 height 9
click at [47, 197] on span "Lista de Pedidos" at bounding box center [39, 198] width 45 height 9
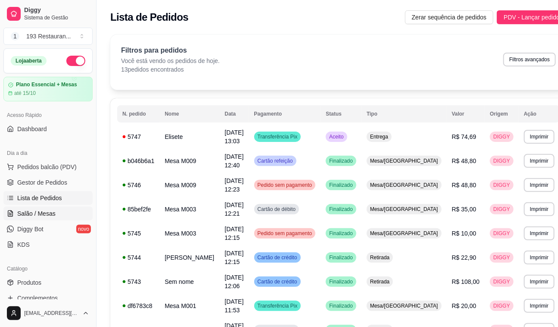
click at [47, 212] on span "Salão / Mesas" at bounding box center [36, 213] width 38 height 9
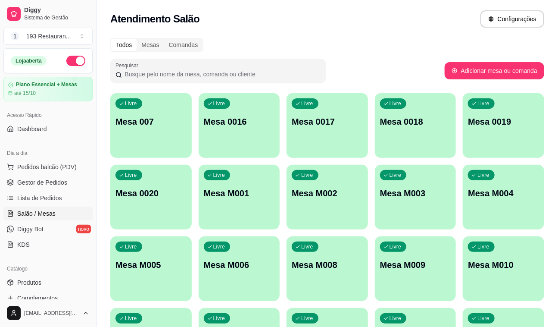
click at [241, 198] on p "Mesa M001" at bounding box center [239, 193] width 71 height 12
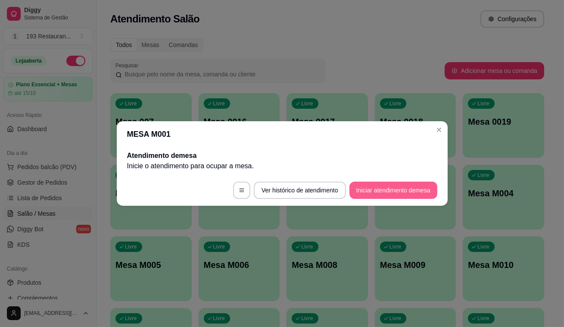
click at [422, 192] on button "Iniciar atendimento de mesa" at bounding box center [394, 189] width 88 height 17
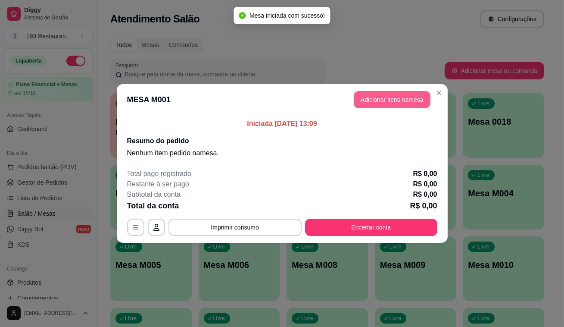
click at [412, 99] on button "Adicionar itens na mesa" at bounding box center [392, 99] width 77 height 17
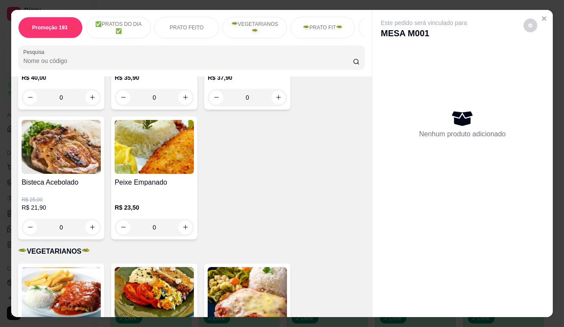
scroll to position [862, 0]
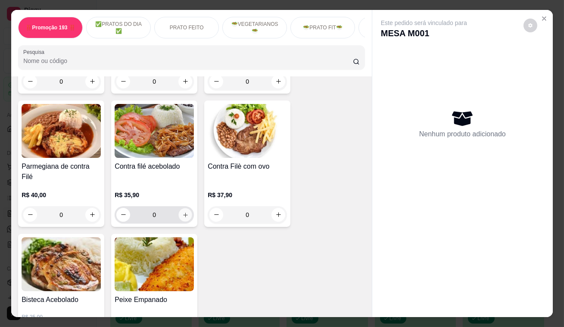
click at [182, 211] on icon "increase-product-quantity" at bounding box center [185, 214] width 6 height 6
type input "1"
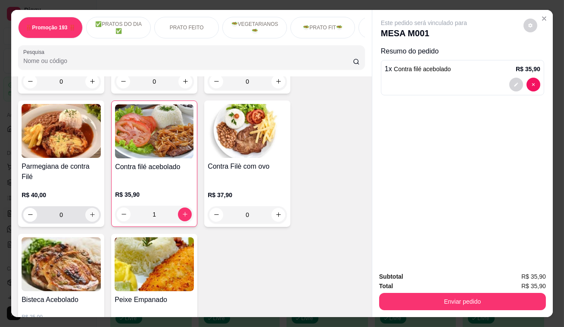
click at [89, 211] on icon "increase-product-quantity" at bounding box center [92, 214] width 6 height 6
type input "1"
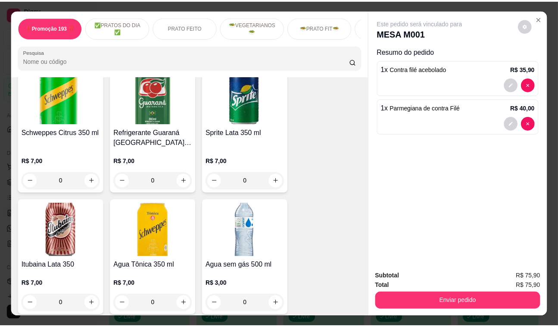
scroll to position [3448, 0]
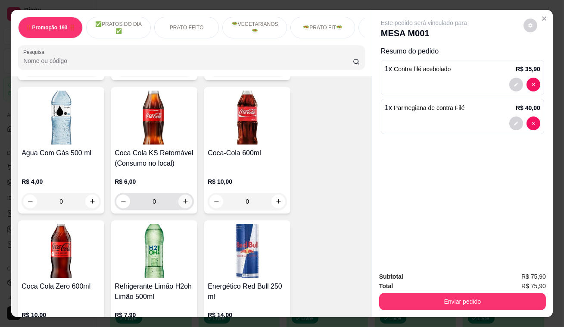
click at [184, 198] on icon "increase-product-quantity" at bounding box center [185, 201] width 6 height 6
type input "2"
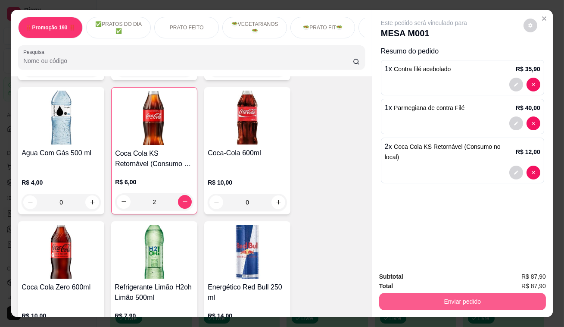
click at [477, 301] on button "Enviar pedido" at bounding box center [462, 301] width 167 height 17
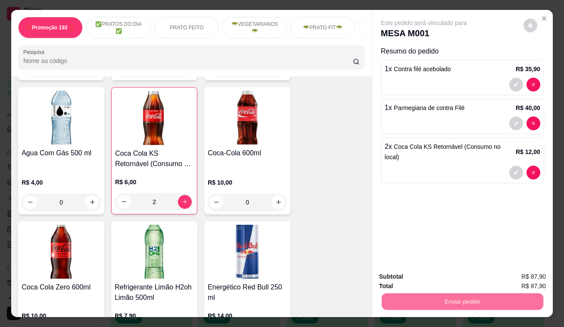
click at [454, 281] on button "Registrar cliente" at bounding box center [466, 277] width 57 height 16
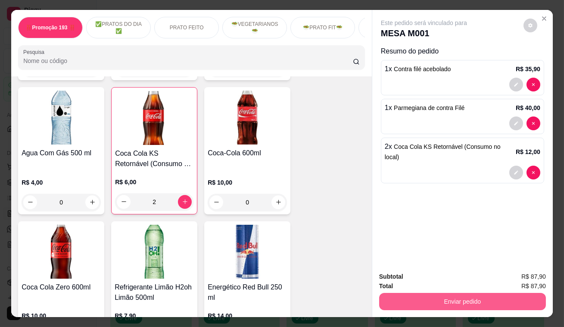
click at [455, 293] on button "Enviar pedido" at bounding box center [462, 301] width 167 height 17
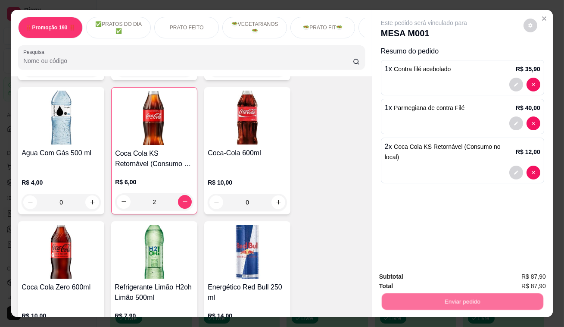
click at [513, 272] on button "Enviar pedido" at bounding box center [524, 277] width 49 height 16
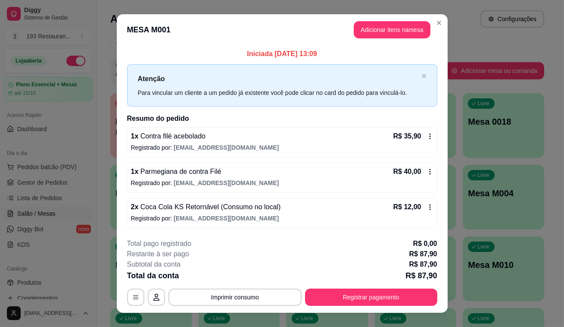
click at [362, 302] on button "Registrar pagamento" at bounding box center [371, 296] width 132 height 17
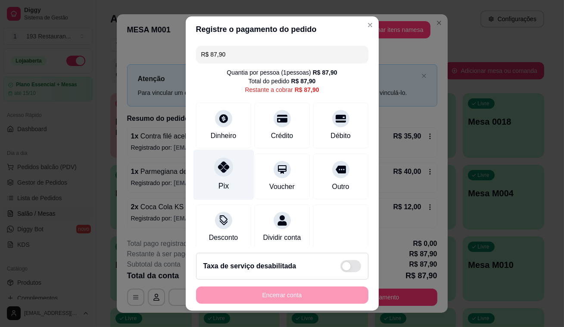
click at [229, 167] on div "Pix" at bounding box center [223, 175] width 61 height 50
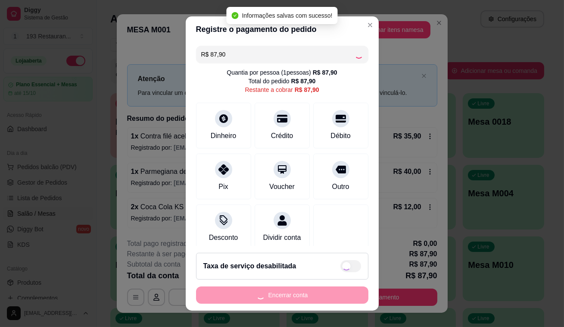
type input "R$ 0,00"
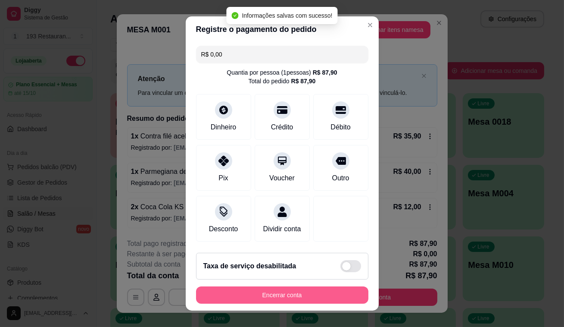
click at [312, 291] on button "Encerrar conta" at bounding box center [282, 294] width 172 height 17
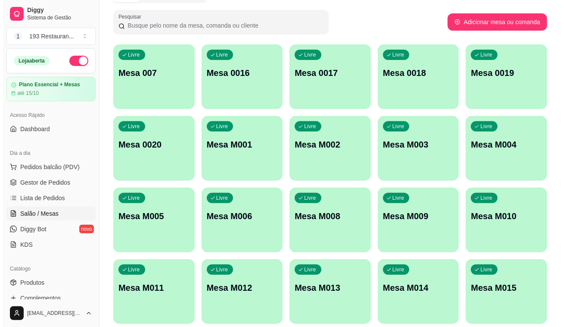
scroll to position [80, 0]
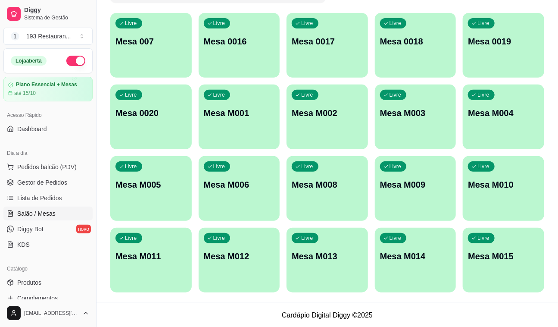
click at [121, 270] on div "Livre Mesa M011" at bounding box center [150, 255] width 81 height 54
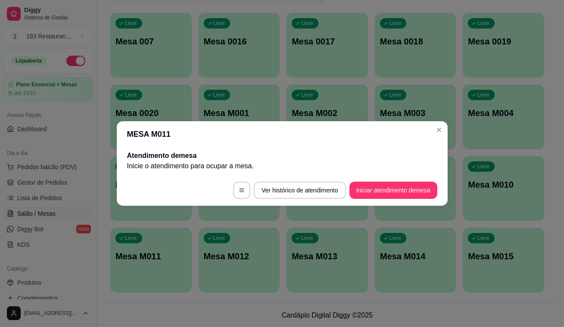
drag, startPoint x: 373, startPoint y: 173, endPoint x: 375, endPoint y: 186, distance: 13.0
click at [375, 184] on section "MESA M011 Atendimento de mesa Inicie o atendimento para ocupar a mesa . Ver his…" at bounding box center [282, 163] width 331 height 84
click at [375, 186] on button "Iniciar atendimento de mesa" at bounding box center [393, 190] width 85 height 17
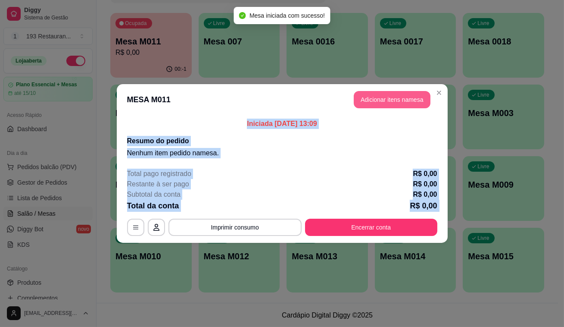
click at [381, 94] on button "Adicionar itens na mesa" at bounding box center [392, 99] width 77 height 17
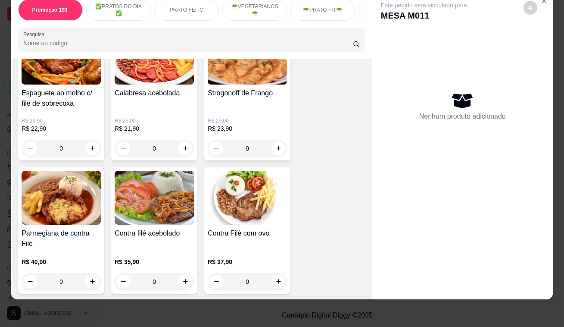
scroll to position [823, 0]
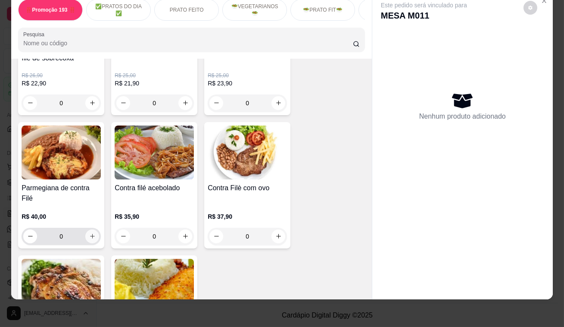
click at [90, 233] on icon "increase-product-quantity" at bounding box center [92, 236] width 6 height 6
type input "1"
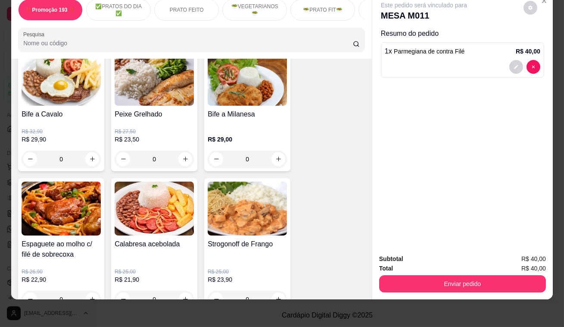
scroll to position [548, 0]
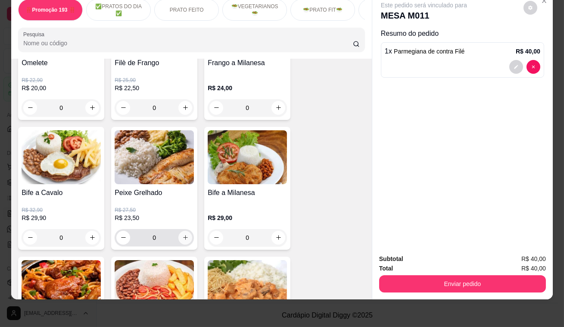
click at [182, 237] on icon "increase-product-quantity" at bounding box center [185, 237] width 6 height 6
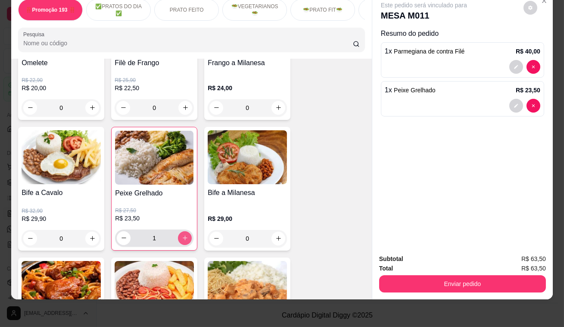
type input "1"
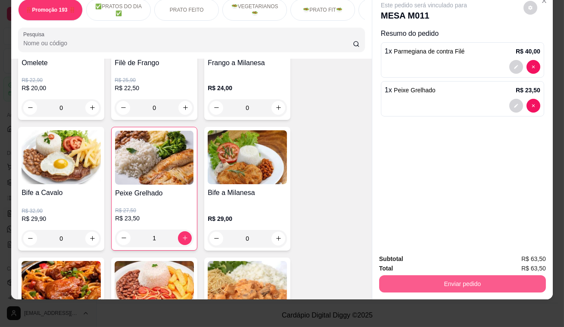
click at [471, 275] on button "Enviar pedido" at bounding box center [462, 283] width 167 height 17
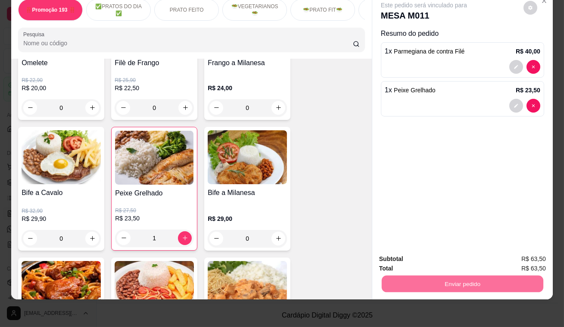
click at [439, 144] on div "Este pedido será vinculado para MESA M011 Resumo do pedido 1 x Parmegiana de co…" at bounding box center [462, 119] width 181 height 255
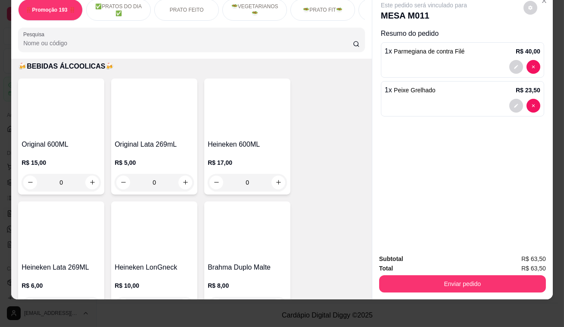
scroll to position [4075, 0]
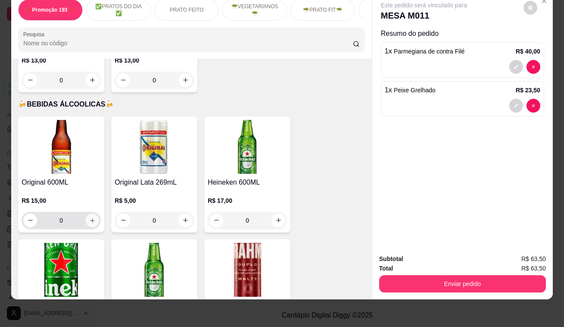
click at [86, 213] on button "increase-product-quantity" at bounding box center [92, 219] width 13 height 13
type input "1"
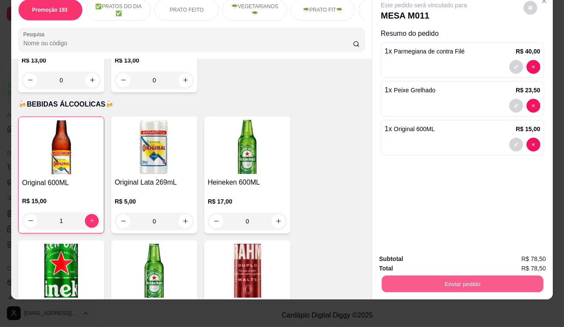
click at [430, 284] on button "Enviar pedido" at bounding box center [463, 283] width 162 height 17
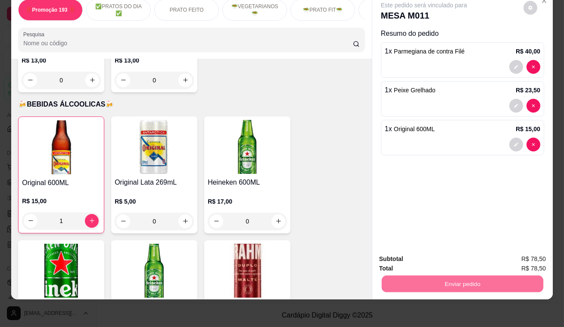
click at [528, 252] on button "Enviar pedido" at bounding box center [524, 257] width 49 height 16
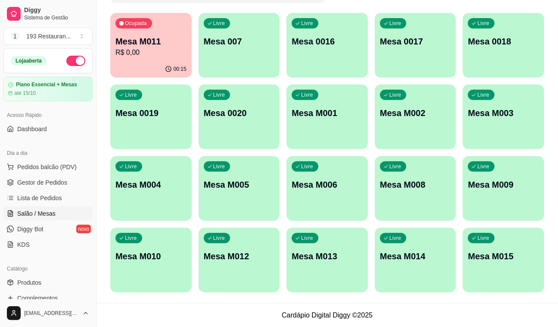
click at [179, 188] on p "Mesa M004" at bounding box center [151, 184] width 71 height 12
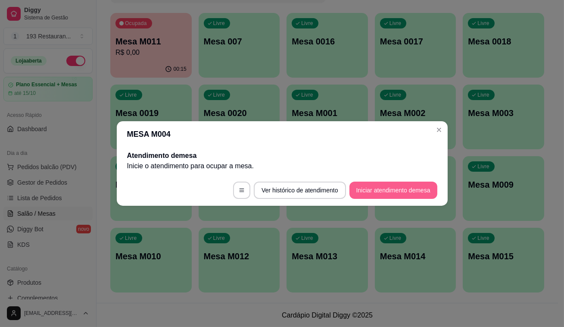
click at [406, 191] on button "Iniciar atendimento de mesa" at bounding box center [394, 189] width 88 height 17
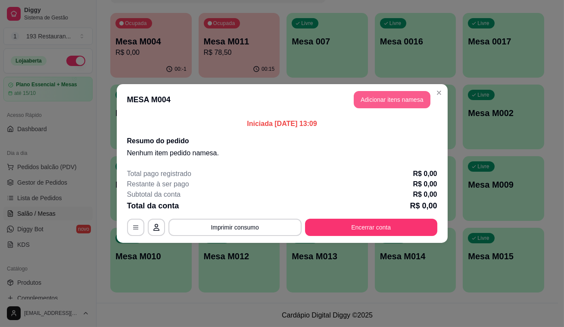
click at [404, 91] on div "MESA M004 Adicionar itens na mesa Iniciada [DATE] 13:09 Resumo do pedido Nenhum…" at bounding box center [282, 163] width 564 height 327
click at [404, 93] on button "Adicionar itens na mesa" at bounding box center [392, 99] width 74 height 17
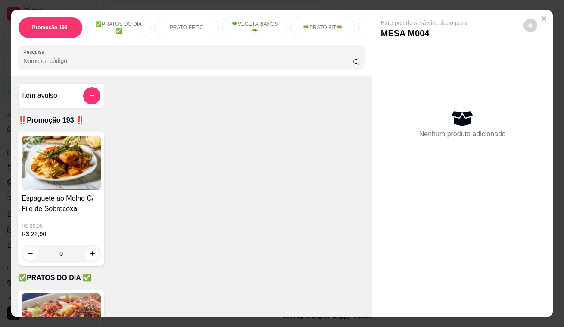
click at [403, 93] on div "Nenhum produto adicionado" at bounding box center [462, 123] width 163 height 169
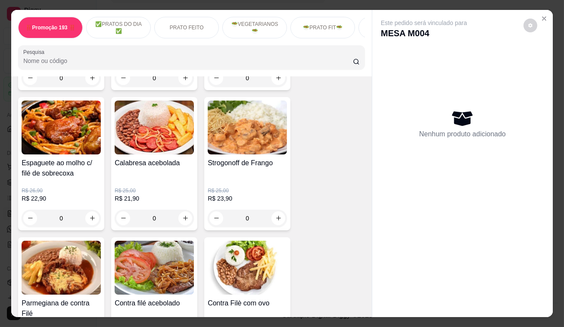
scroll to position [784, 0]
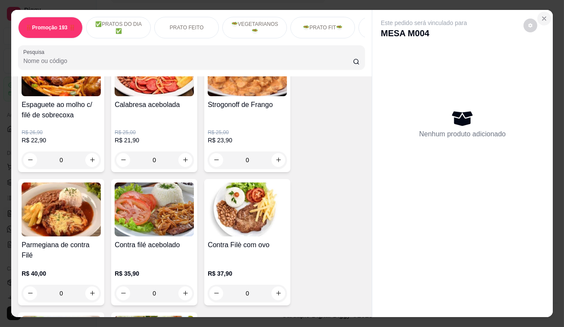
click at [542, 15] on icon "Close" at bounding box center [544, 18] width 7 height 7
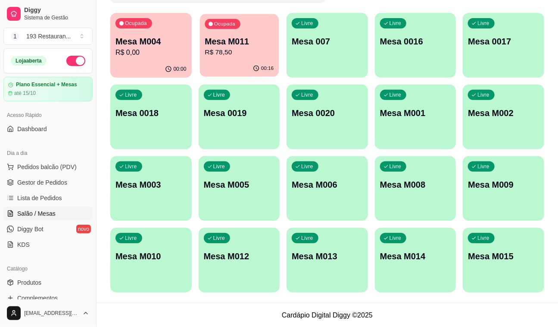
click at [219, 56] on p "R$ 78,50" at bounding box center [239, 52] width 69 height 10
click at [165, 48] on p "R$ 0,00" at bounding box center [150, 52] width 69 height 10
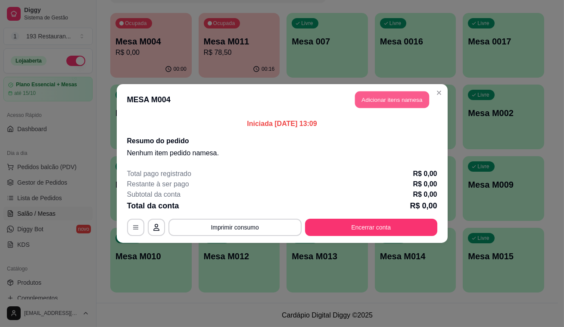
click at [367, 91] on button "Adicionar itens na mesa" at bounding box center [392, 99] width 74 height 17
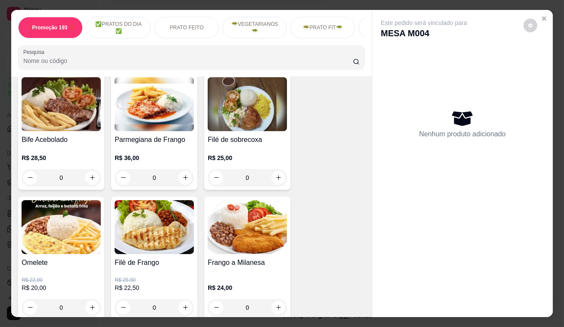
scroll to position [313, 0]
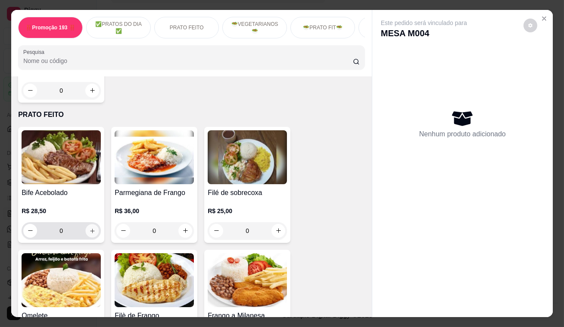
click at [91, 233] on icon "increase-product-quantity" at bounding box center [92, 230] width 6 height 6
type input "1"
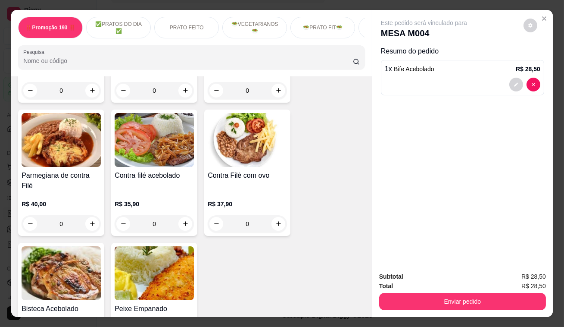
scroll to position [901, 0]
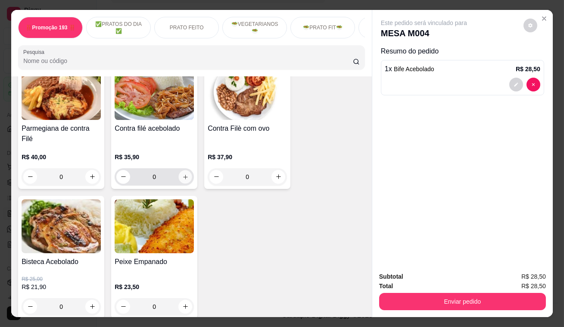
click at [182, 173] on icon "increase-product-quantity" at bounding box center [185, 176] width 6 height 6
type input "1"
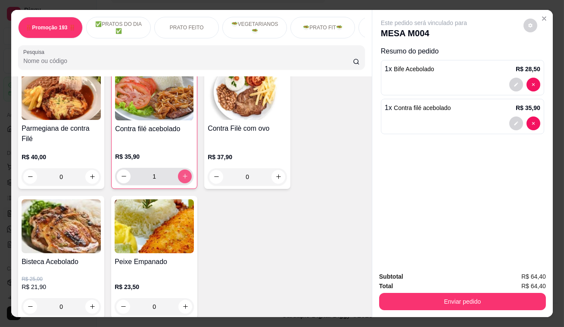
scroll to position [940, 0]
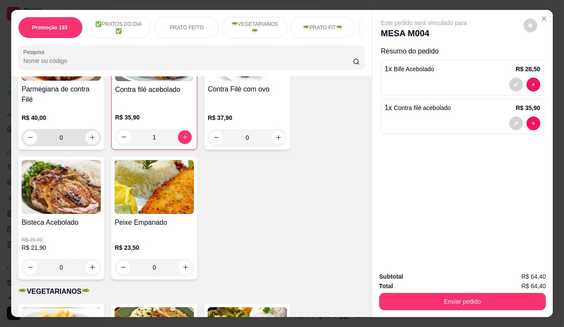
click at [91, 134] on icon "increase-product-quantity" at bounding box center [92, 137] width 6 height 6
type input "1"
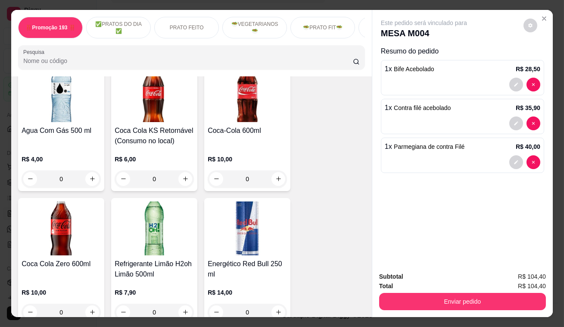
scroll to position [3467, 0]
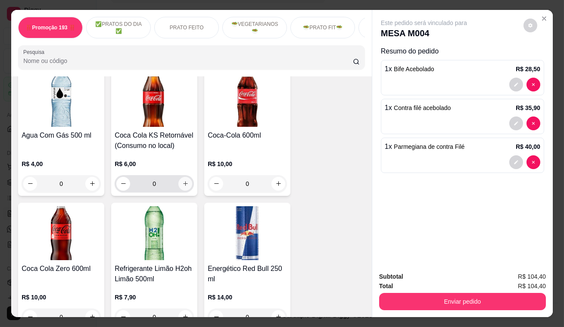
click at [182, 180] on icon "increase-product-quantity" at bounding box center [185, 183] width 6 height 6
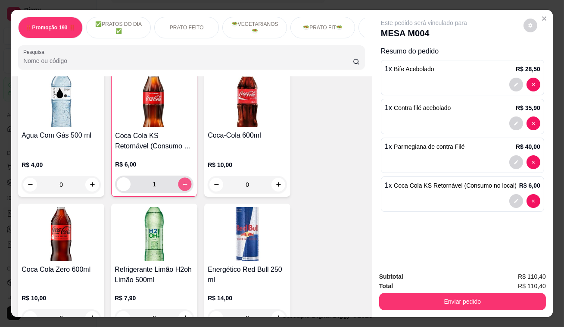
click at [182, 181] on icon "increase-product-quantity" at bounding box center [185, 184] width 6 height 6
type input "2"
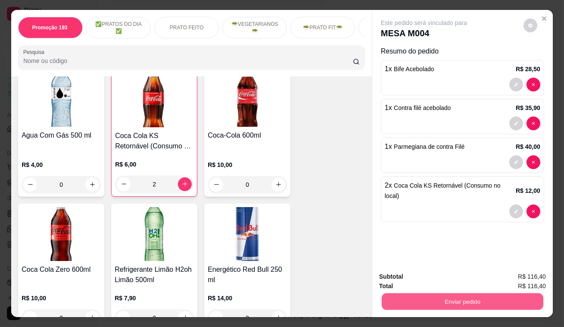
click at [476, 298] on button "Enviar pedido" at bounding box center [463, 301] width 162 height 17
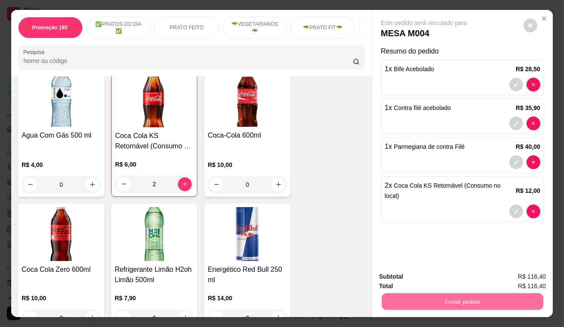
click at [511, 274] on button "Enviar pedido" at bounding box center [523, 277] width 47 height 16
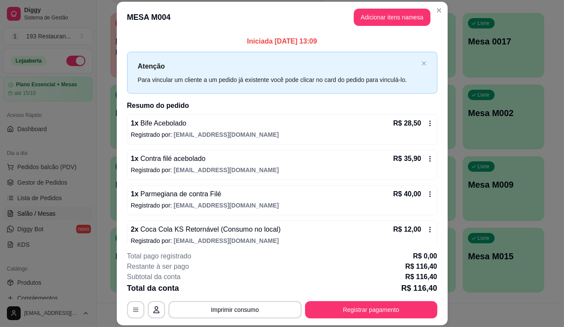
click at [342, 293] on div "Total da conta R$ 116,40" at bounding box center [282, 288] width 310 height 12
click at [337, 290] on div "Total da conta R$ 116,40" at bounding box center [282, 288] width 310 height 12
click at [338, 290] on div "Total da conta R$ 116,40" at bounding box center [282, 288] width 310 height 12
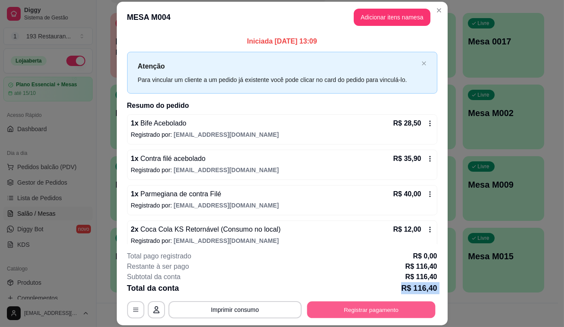
click at [339, 312] on button "Registrar pagamento" at bounding box center [371, 309] width 128 height 17
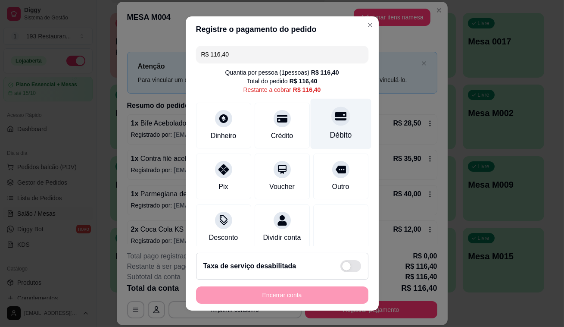
click at [334, 113] on div at bounding box center [340, 115] width 19 height 19
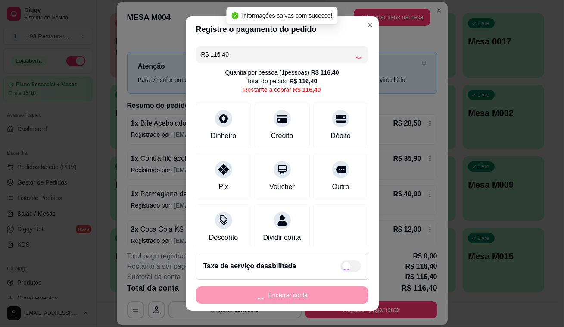
type input "R$ 0,00"
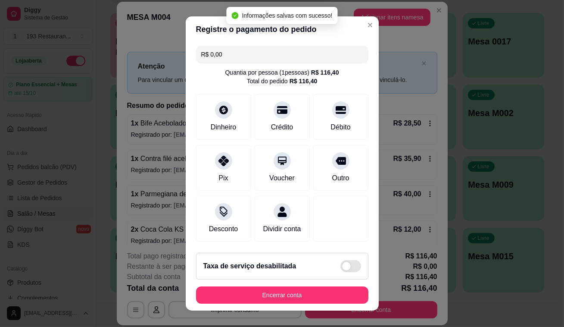
click at [333, 278] on div "Taxa de serviço desabilitada" at bounding box center [282, 266] width 172 height 27
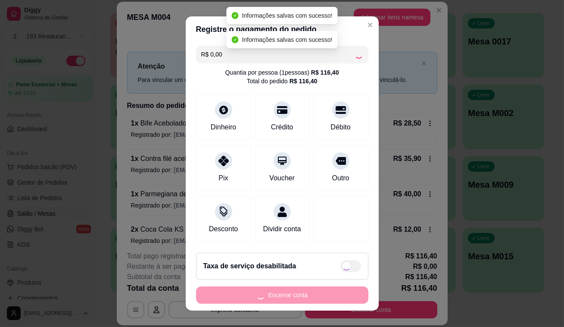
checkbox input "true"
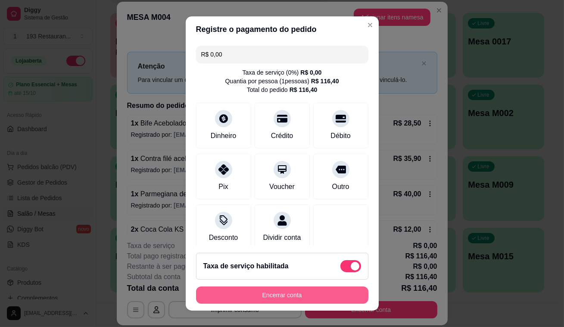
click at [347, 289] on button "Encerrar conta" at bounding box center [282, 294] width 172 height 17
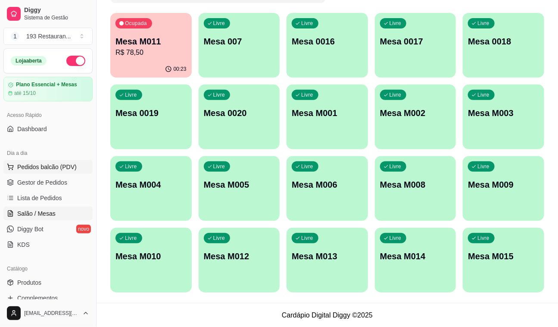
click at [63, 164] on span "Pedidos balcão (PDV)" at bounding box center [46, 166] width 59 height 9
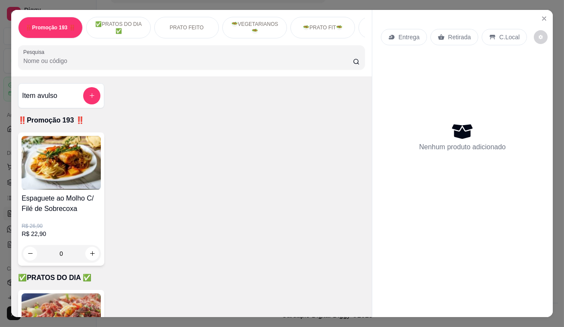
click at [452, 33] on p "Retirada" at bounding box center [459, 37] width 23 height 9
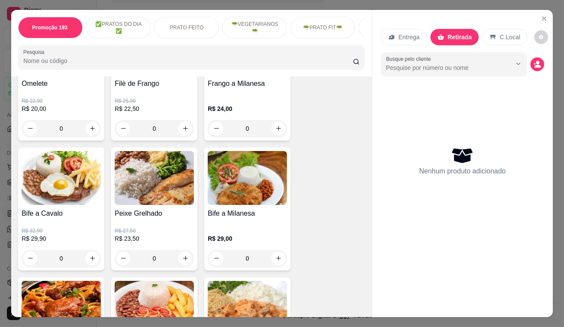
scroll to position [587, 0]
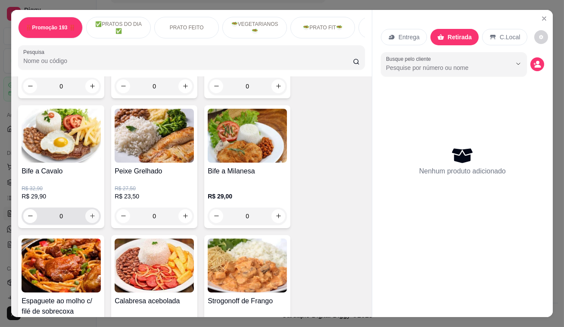
click at [89, 218] on icon "increase-product-quantity" at bounding box center [92, 215] width 6 height 6
type input "1"
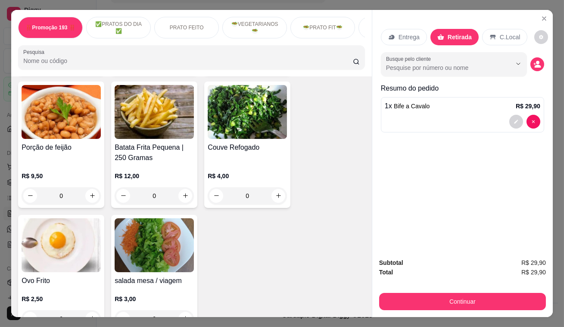
scroll to position [2508, 0]
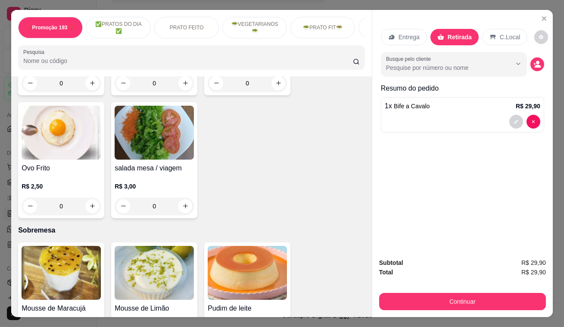
click at [82, 197] on input "0" at bounding box center [61, 205] width 48 height 17
click at [89, 203] on icon "increase-product-quantity" at bounding box center [92, 206] width 6 height 6
type input "1"
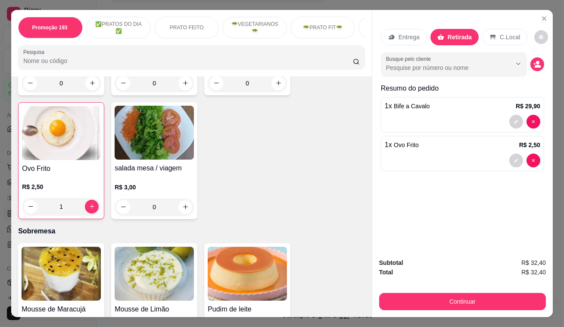
scroll to position [2508, 0]
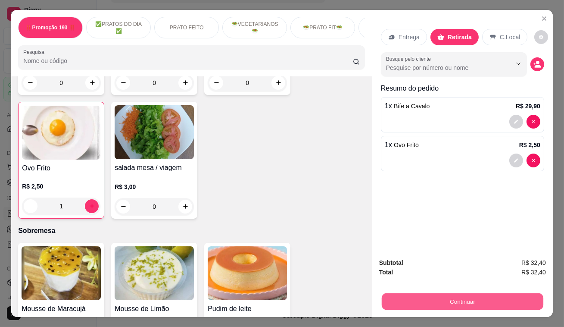
click at [391, 299] on button "Continuar" at bounding box center [463, 301] width 162 height 17
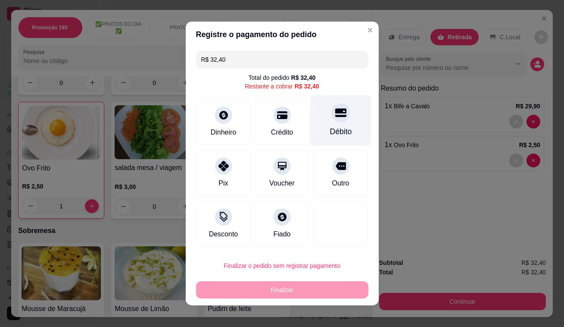
click at [339, 122] on div "Débito" at bounding box center [340, 120] width 61 height 50
type input "R$ 0,00"
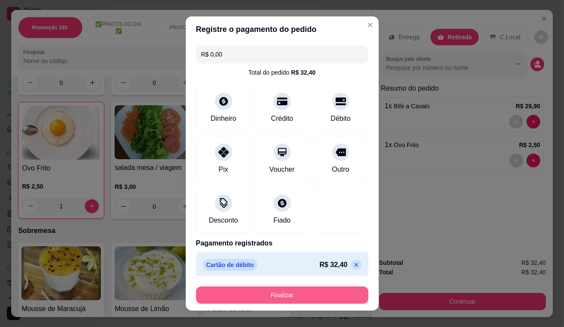
click at [328, 293] on button "Finalizar" at bounding box center [282, 294] width 172 height 17
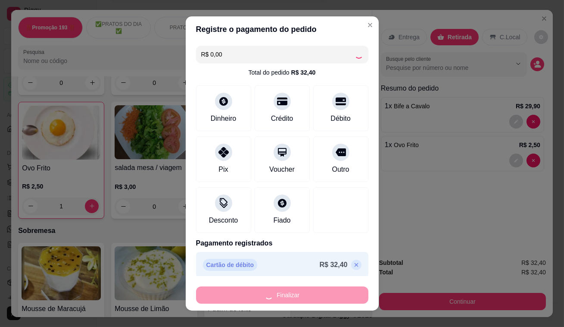
type input "0"
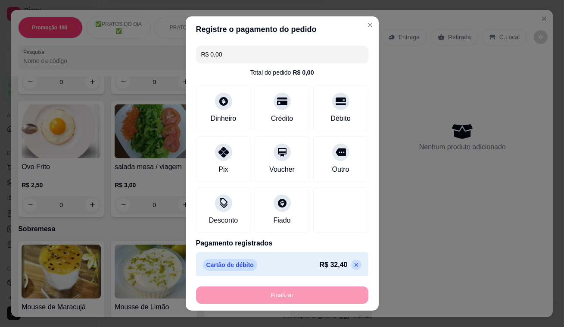
type input "-R$ 32,40"
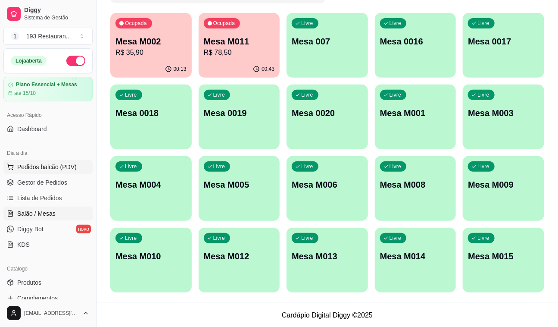
click at [57, 168] on span "Pedidos balcão (PDV)" at bounding box center [46, 166] width 59 height 9
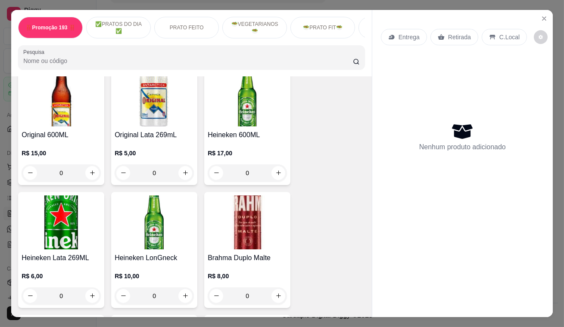
scroll to position [4114, 0]
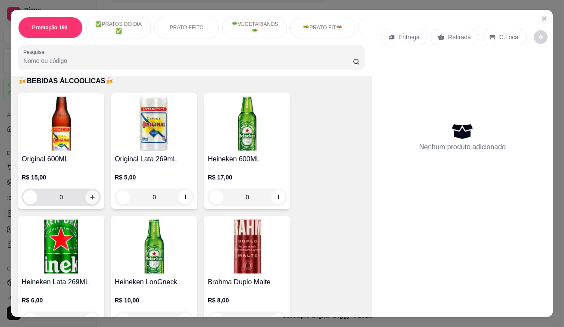
click at [91, 194] on icon "increase-product-quantity" at bounding box center [92, 197] width 6 height 6
type input "1"
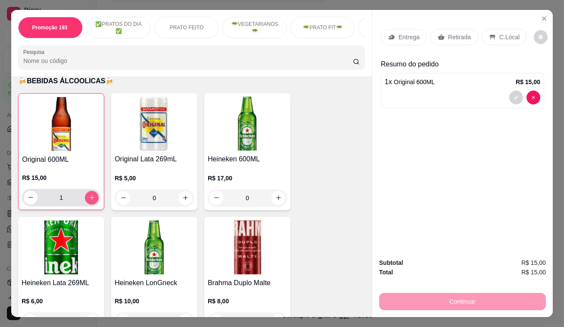
scroll to position [4115, 0]
click at [459, 34] on p "Retirada" at bounding box center [459, 37] width 23 height 9
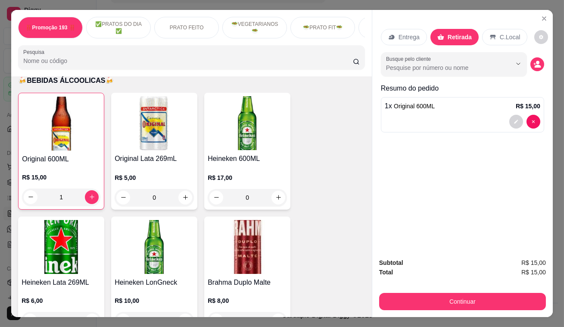
click at [490, 34] on icon at bounding box center [493, 36] width 6 height 5
click at [541, 16] on icon "Close" at bounding box center [544, 18] width 7 height 7
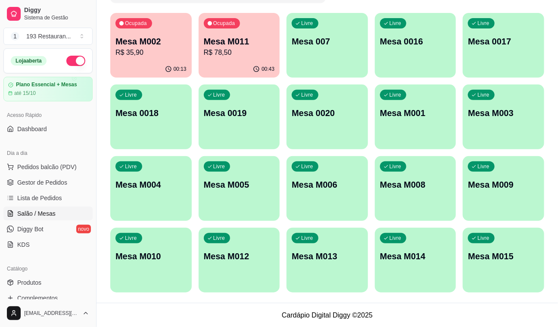
click at [207, 53] on p "R$ 78,50" at bounding box center [239, 52] width 71 height 10
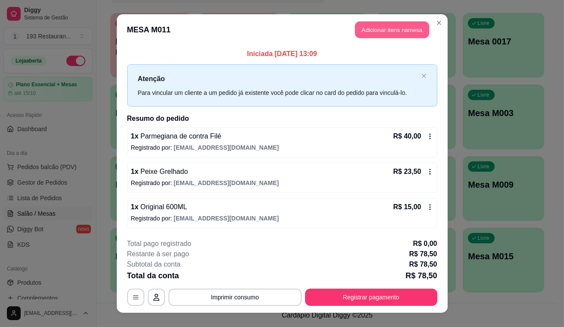
click at [364, 31] on button "Adicionar itens na mesa" at bounding box center [392, 30] width 74 height 17
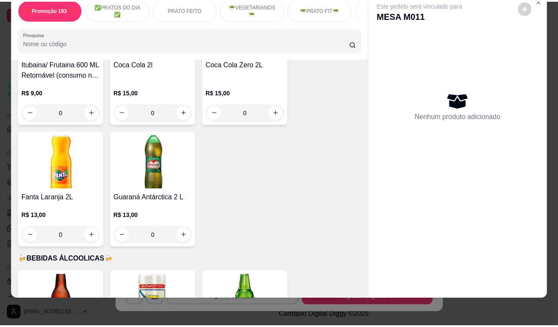
scroll to position [4036, 0]
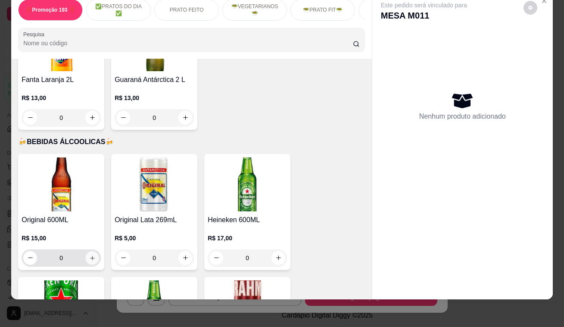
click at [86, 251] on button "increase-product-quantity" at bounding box center [92, 257] width 13 height 13
type input "1"
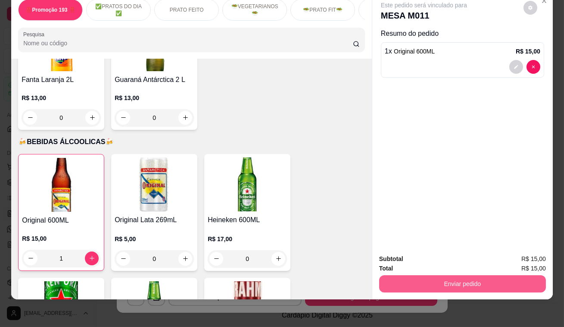
click at [419, 283] on button "Enviar pedido" at bounding box center [462, 283] width 167 height 17
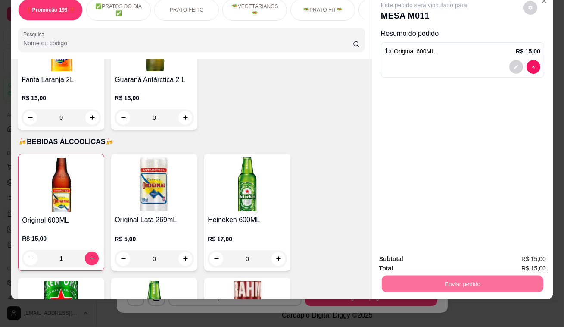
click at [510, 253] on button "Enviar pedido" at bounding box center [523, 257] width 47 height 16
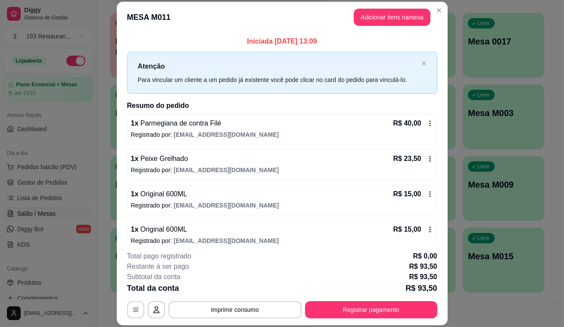
drag, startPoint x: 425, startPoint y: 223, endPoint x: 419, endPoint y: 220, distance: 6.0
click at [419, 220] on div "1 x Original 600ML R$ 15,00 Registrado por: [EMAIL_ADDRESS][DOMAIN_NAME]" at bounding box center [282, 235] width 310 height 30
click at [224, 305] on button "Imprimir consumo" at bounding box center [234, 309] width 129 height 17
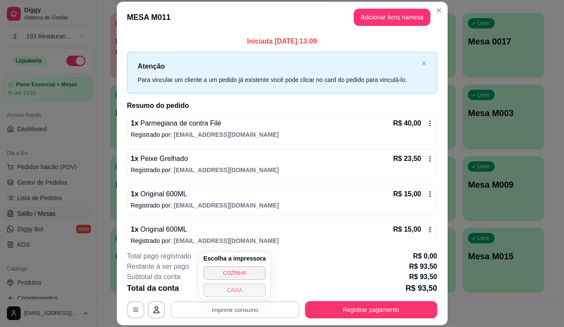
click at [246, 292] on button "CAIXA" at bounding box center [234, 290] width 62 height 14
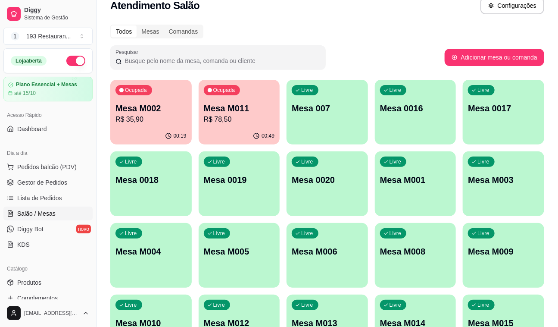
scroll to position [0, 0]
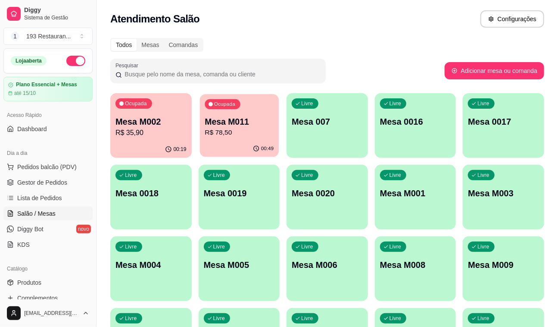
click at [237, 109] on div "Ocupada Mesa M011 R$ 78,50" at bounding box center [239, 117] width 79 height 47
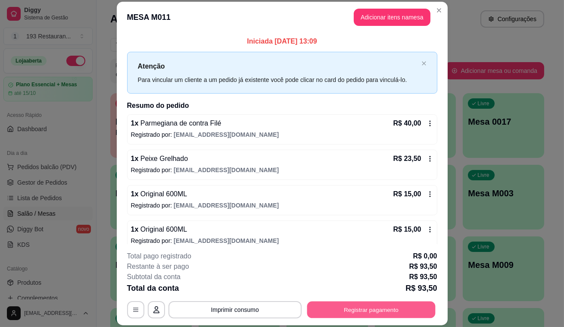
click at [317, 308] on button "Registrar pagamento" at bounding box center [371, 309] width 128 height 17
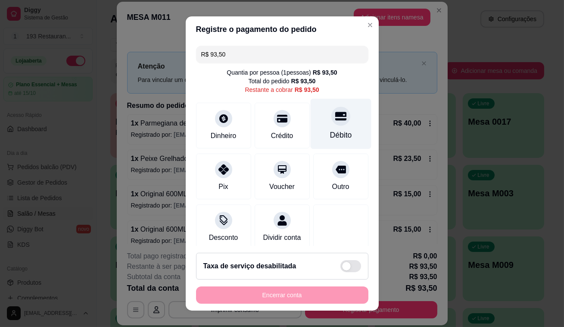
click at [330, 135] on div "Débito" at bounding box center [341, 134] width 22 height 11
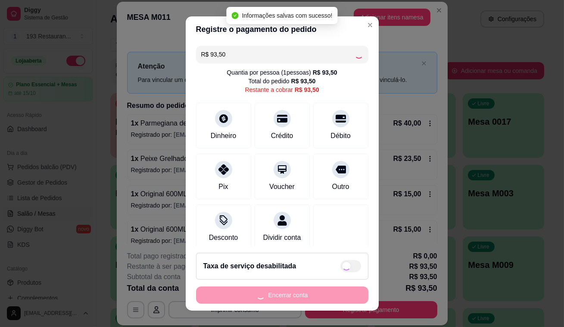
type input "R$ 0,00"
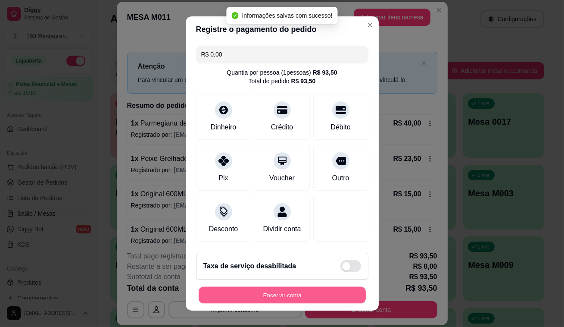
click at [281, 291] on button "Encerrar conta" at bounding box center [282, 295] width 167 height 17
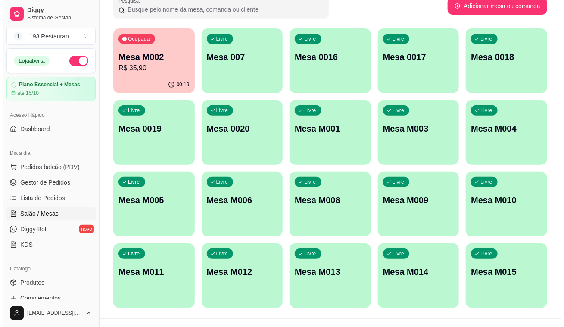
scroll to position [78, 0]
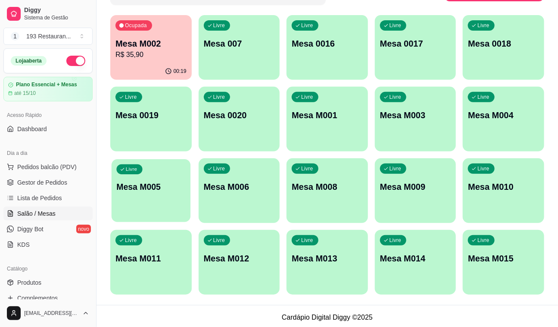
click at [155, 209] on div "Livre Mesa M005" at bounding box center [151, 185] width 79 height 53
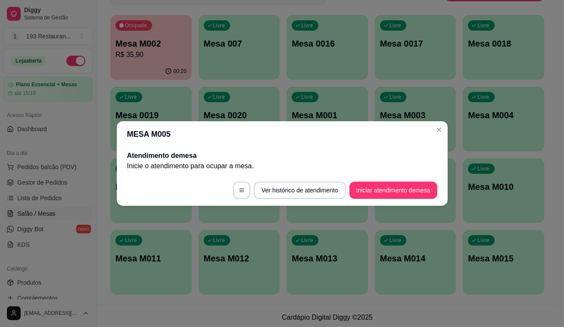
click at [405, 181] on footer "Ver histórico de atendimento Iniciar atendimento de mesa" at bounding box center [282, 190] width 331 height 31
click at [378, 199] on footer "Ver histórico de atendimento Iniciar atendimento de mesa" at bounding box center [282, 190] width 331 height 31
click at [391, 191] on button "Iniciar atendimento de mesa" at bounding box center [393, 190] width 85 height 17
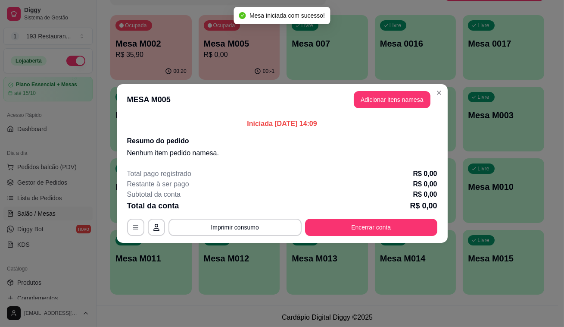
click at [350, 96] on header "MESA M005 Adicionar itens na mesa" at bounding box center [282, 99] width 331 height 31
click at [367, 101] on button "Adicionar itens na mesa" at bounding box center [392, 99] width 77 height 17
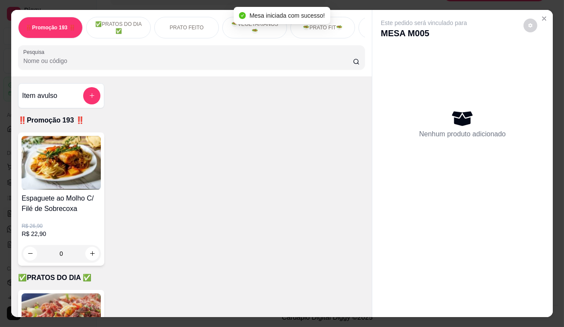
drag, startPoint x: 261, startPoint y: 93, endPoint x: 260, endPoint y: 98, distance: 5.2
click at [260, 97] on div "Item avulso ‼️Promoção 193 ‼️ Espaguete ao Molho C/ Filé de Sobrecoxa R$ 26,90 …" at bounding box center [191, 196] width 361 height 241
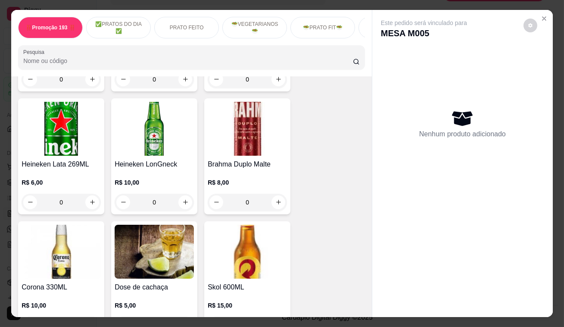
scroll to position [3996, 0]
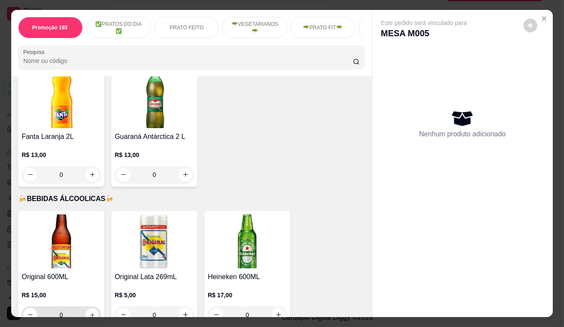
click at [90, 311] on icon "increase-product-quantity" at bounding box center [92, 314] width 6 height 6
type input "1"
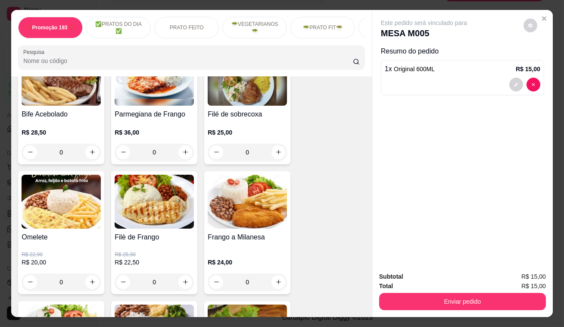
scroll to position [509, 0]
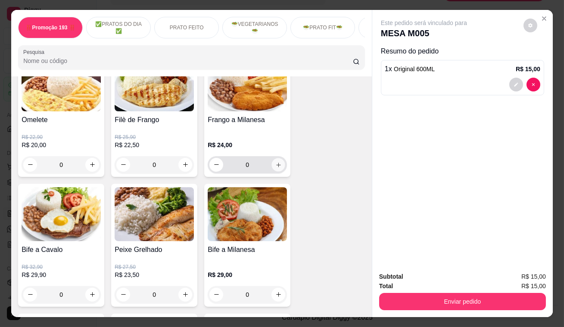
click at [272, 170] on button "increase-product-quantity" at bounding box center [278, 164] width 13 height 13
type input "1"
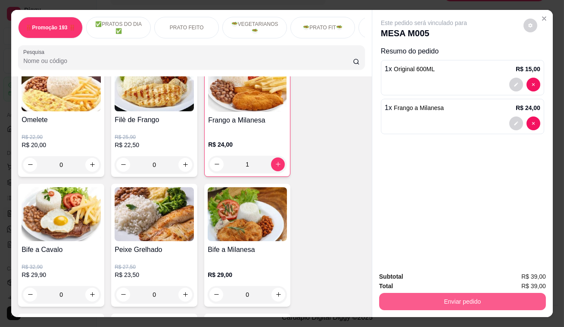
click at [422, 297] on button "Enviar pedido" at bounding box center [462, 301] width 167 height 17
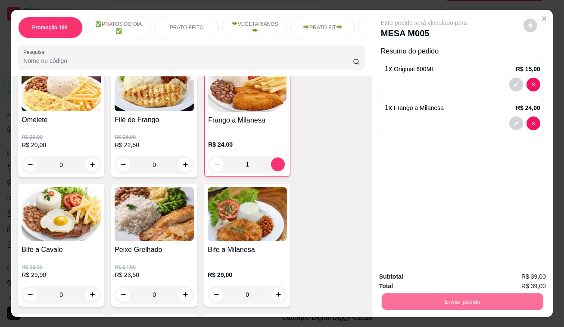
click at [511, 271] on button "Enviar pedido" at bounding box center [523, 277] width 47 height 16
